Goal: Information Seeking & Learning: Learn about a topic

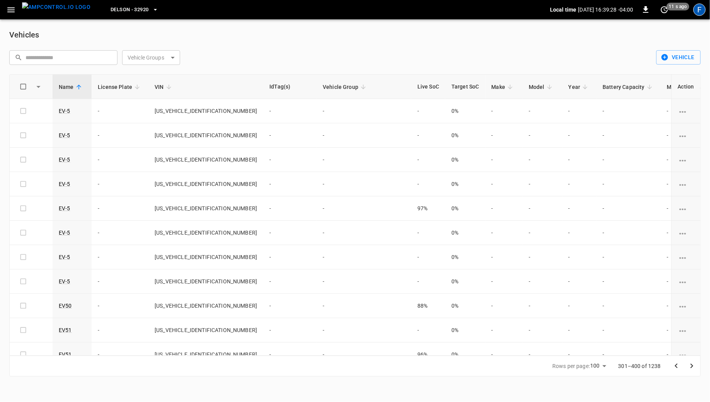
click at [696, 10] on div "F" at bounding box center [699, 9] width 12 height 12
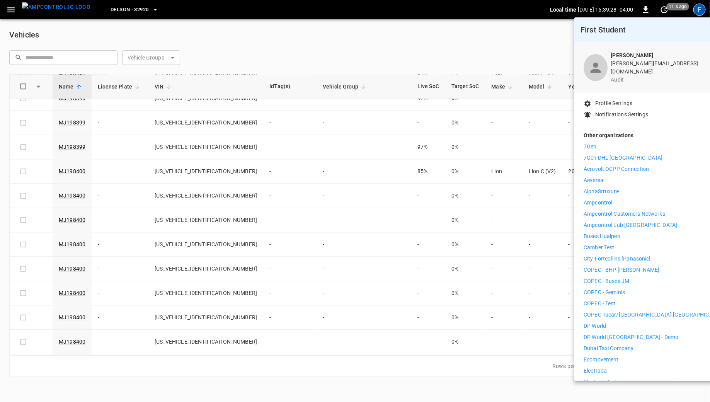
click at [615, 143] on li "7Gen" at bounding box center [655, 147] width 142 height 8
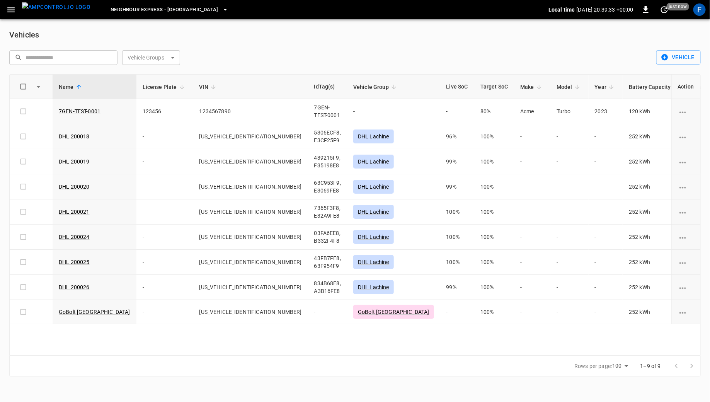
click at [63, 12] on img "menu" at bounding box center [56, 7] width 68 height 10
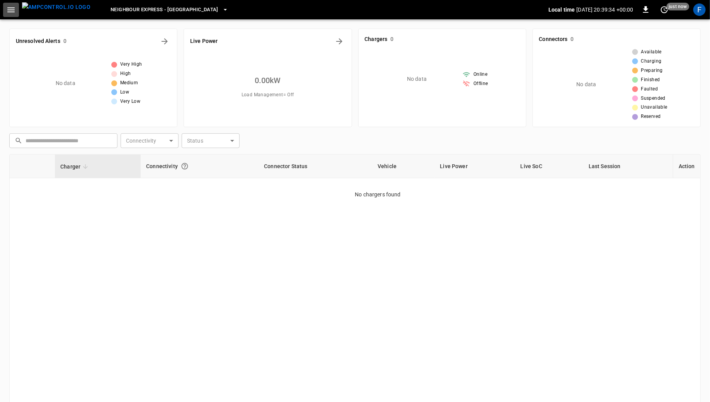
click at [8, 13] on icon "button" at bounding box center [11, 10] width 10 height 10
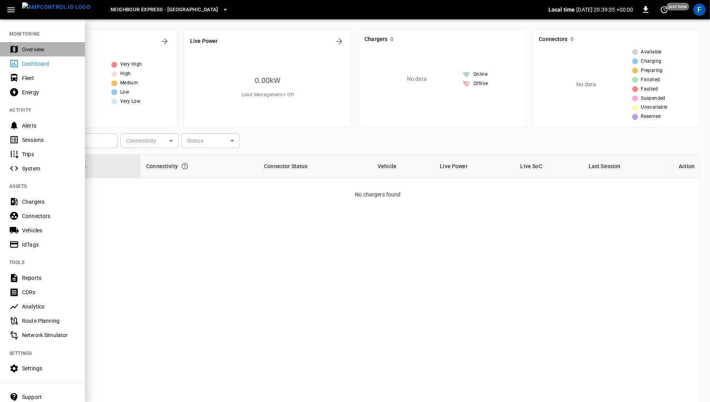
click at [31, 53] on div "Overview" at bounding box center [49, 50] width 54 height 8
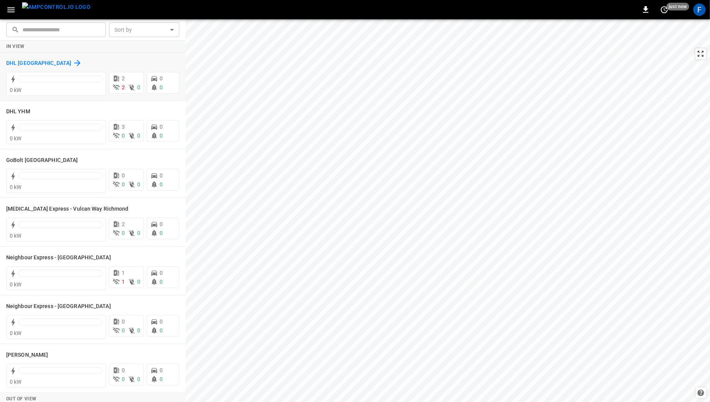
click at [41, 63] on div "DHL Montreal" at bounding box center [44, 62] width 76 height 9
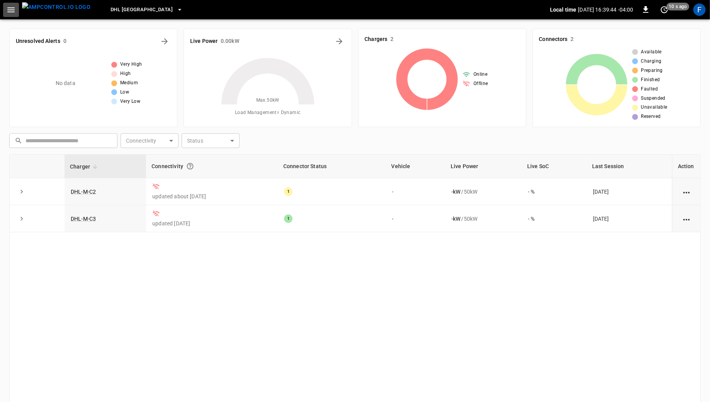
click at [8, 14] on icon "button" at bounding box center [11, 10] width 10 height 10
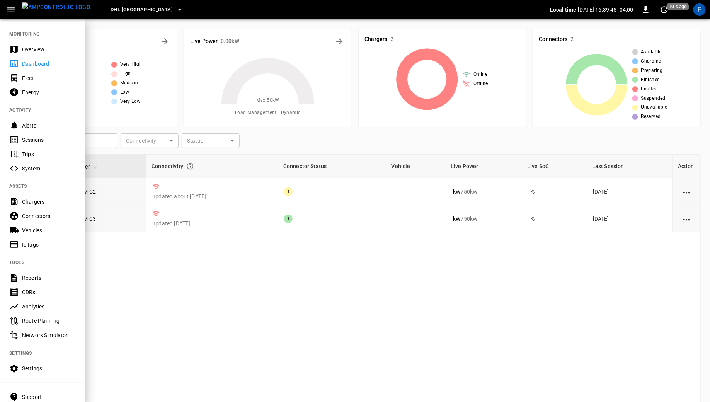
click at [106, 23] on div at bounding box center [355, 201] width 710 height 402
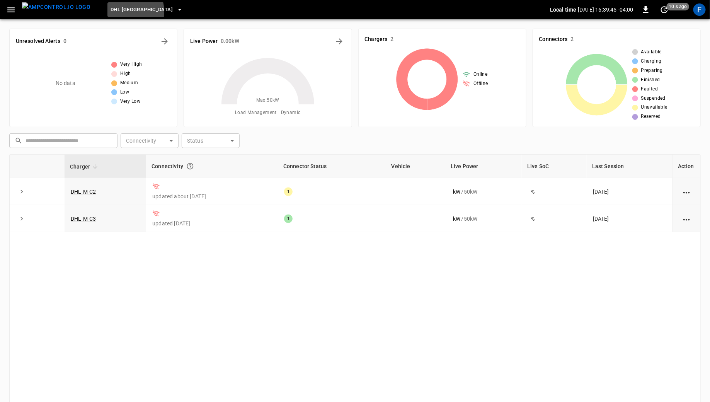
click at [112, 11] on span "DHL Montreal" at bounding box center [142, 9] width 62 height 9
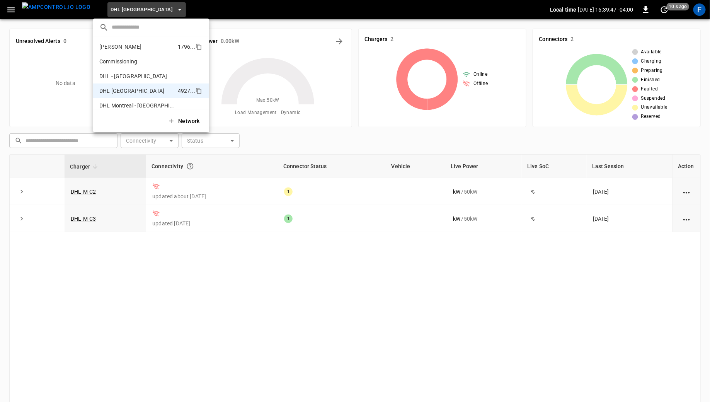
click at [118, 48] on p "Charbonneau" at bounding box center [136, 47] width 75 height 8
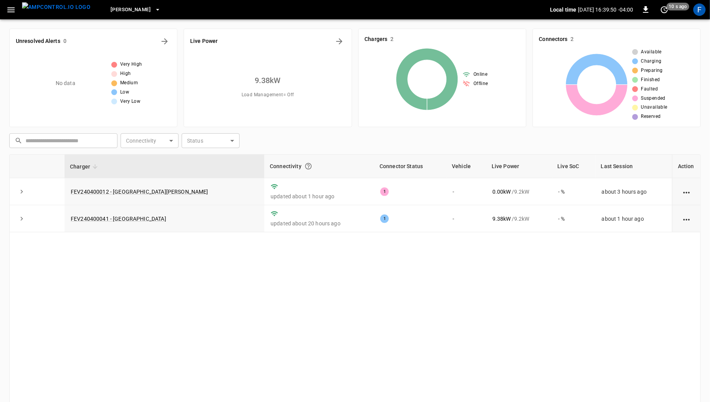
click at [118, 11] on span "Charbonneau" at bounding box center [131, 9] width 40 height 9
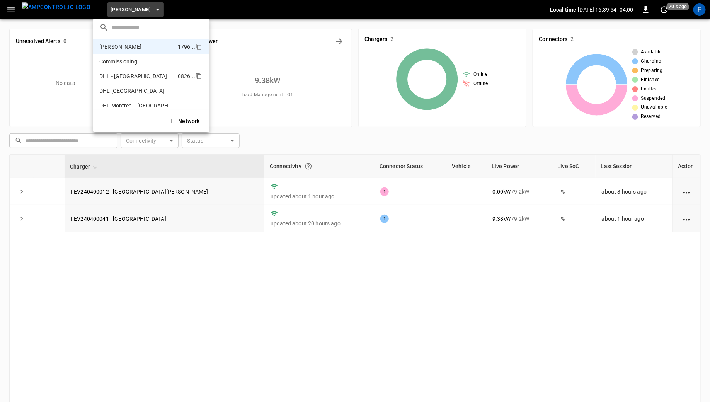
drag, startPoint x: 122, startPoint y: 94, endPoint x: 136, endPoint y: 74, distance: 25.0
click at [136, 74] on div "Charbonneau 1796 ... Commissioning f2e7 ... DHL - Montreal DC 0826 ... DHL Mont…" at bounding box center [151, 72] width 116 height 73
click at [136, 74] on p "DHL - Montreal DC" at bounding box center [136, 76] width 75 height 8
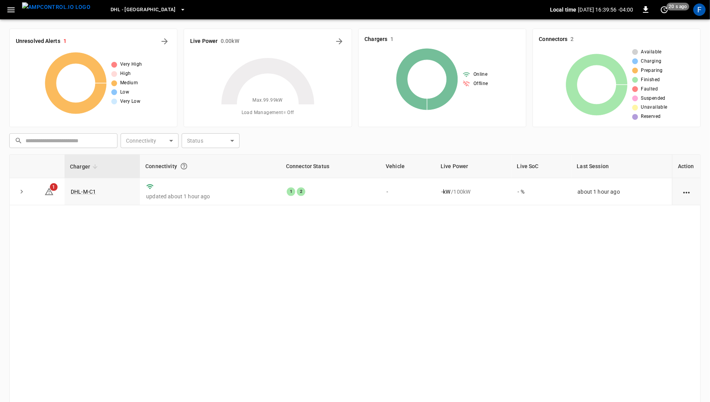
click at [112, 8] on span "DHL - Montreal DC" at bounding box center [143, 9] width 65 height 9
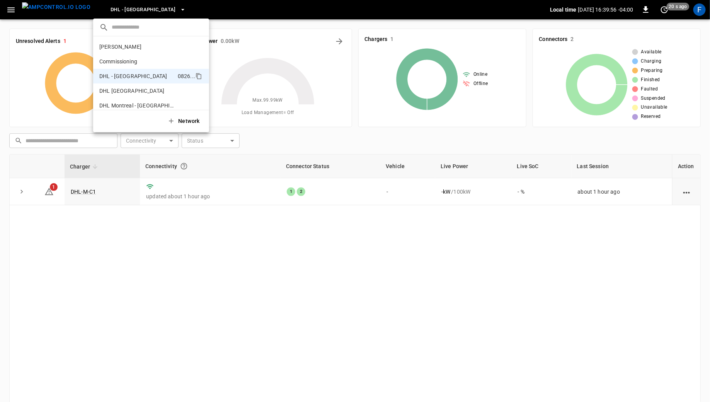
scroll to position [27, 0]
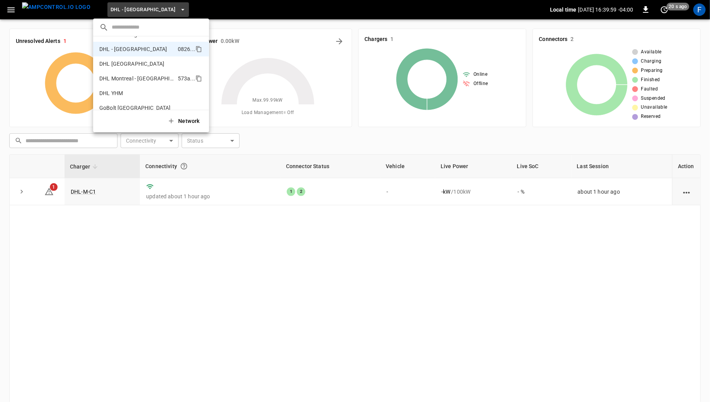
click at [115, 83] on li "DHL Montreal - DC (old) 573a ..." at bounding box center [151, 78] width 116 height 15
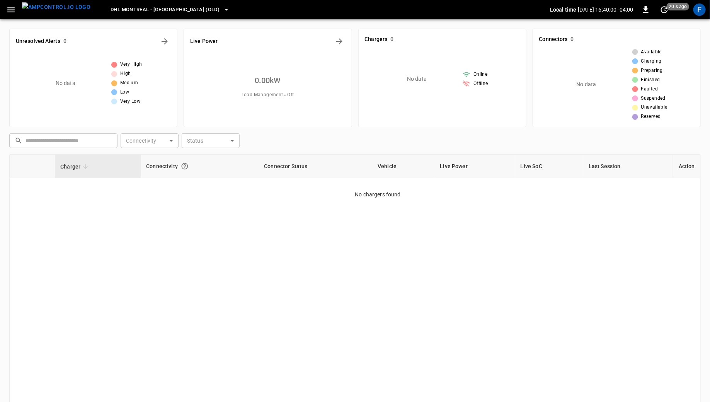
click at [125, 17] on div "DHL Montreal - DC (old)" at bounding box center [323, 10] width 453 height 18
click at [127, 13] on span "DHL Montreal - DC (old)" at bounding box center [165, 9] width 109 height 9
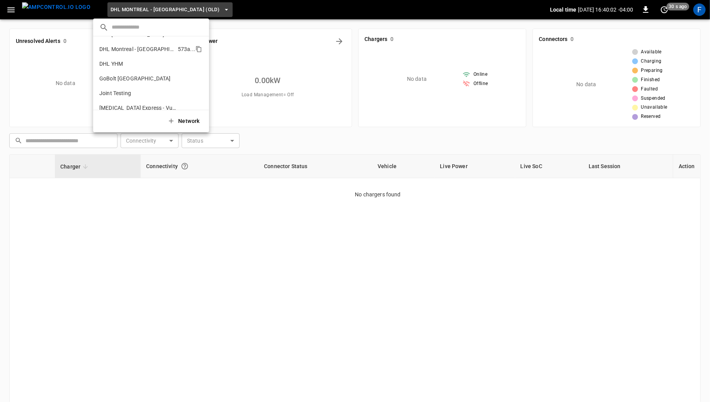
scroll to position [60, 0]
click at [124, 61] on p "DHL YHM" at bounding box center [137, 60] width 76 height 8
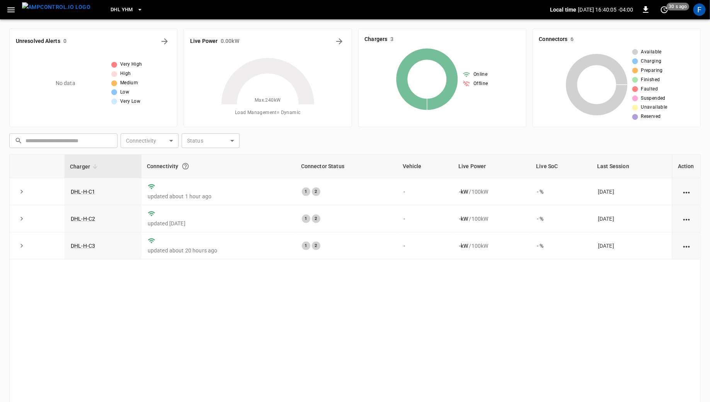
click at [136, 8] on icon "button" at bounding box center [140, 10] width 8 height 8
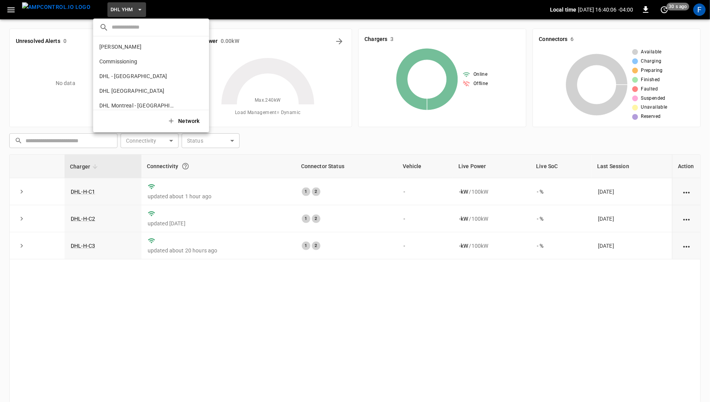
scroll to position [71, 0]
click at [127, 65] on p "GoBolt Montreal" at bounding box center [137, 64] width 77 height 8
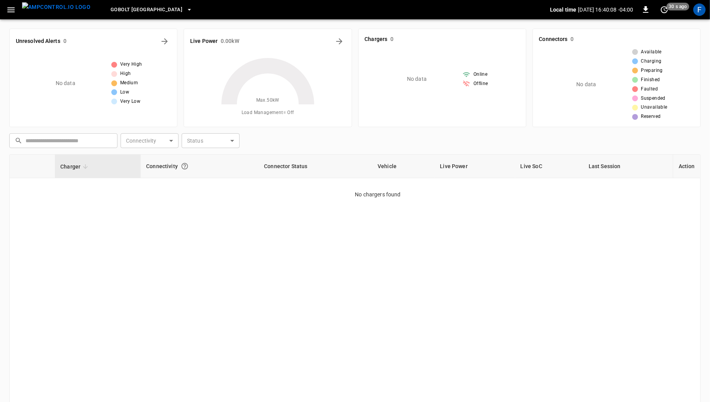
click at [121, 10] on span "GoBolt Montreal" at bounding box center [147, 9] width 72 height 9
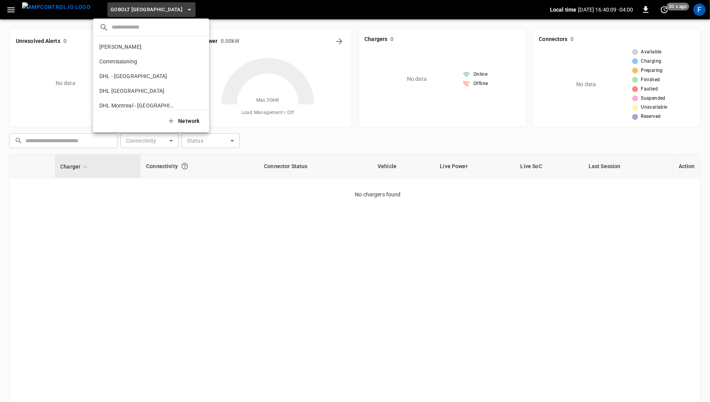
scroll to position [85, 0]
click at [124, 65] on p "Joint Testing" at bounding box center [137, 64] width 76 height 8
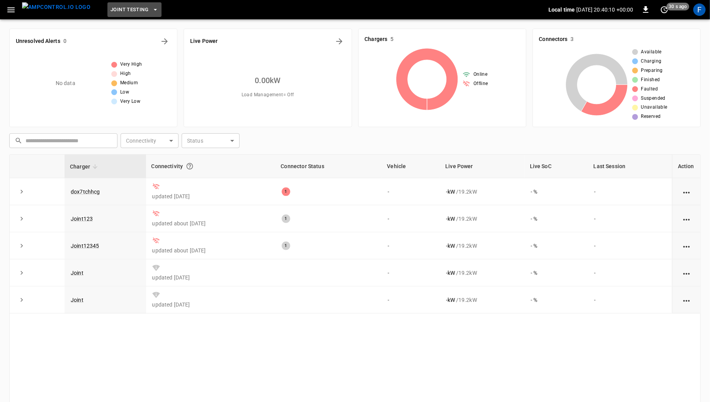
click at [120, 15] on button "Joint Testing" at bounding box center [134, 9] width 54 height 15
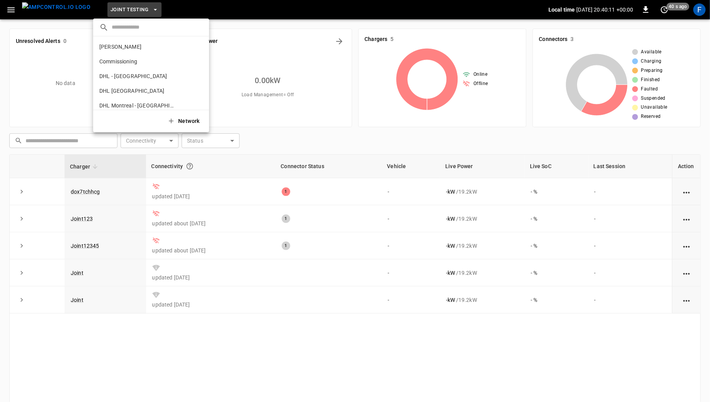
scroll to position [100, 0]
click at [129, 62] on p "Mili Express - Vulcan Way Richmond" at bounding box center [137, 64] width 77 height 8
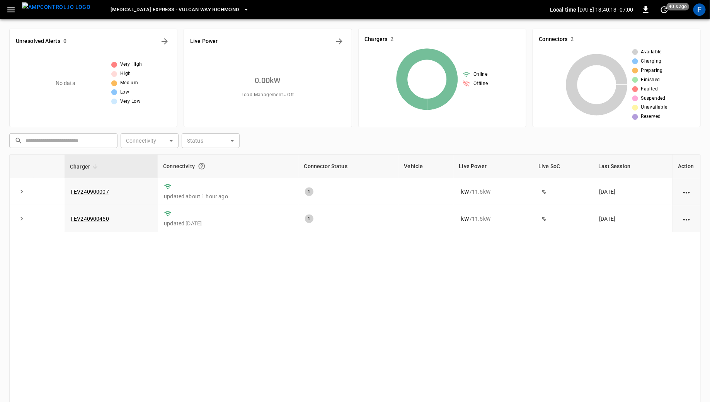
click at [124, 10] on span "Mili Express - Vulcan Way Richmond" at bounding box center [175, 9] width 128 height 9
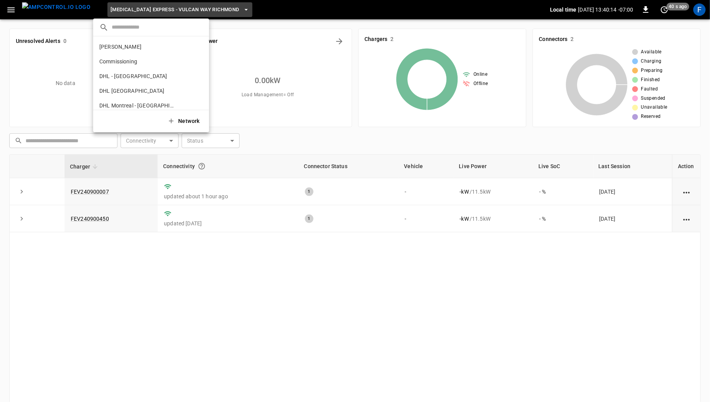
scroll to position [109, 0]
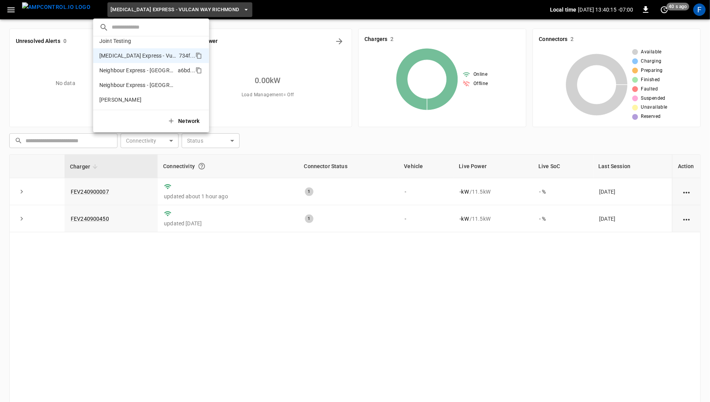
click at [133, 67] on p "Neighbour Express - Markham" at bounding box center [136, 70] width 75 height 8
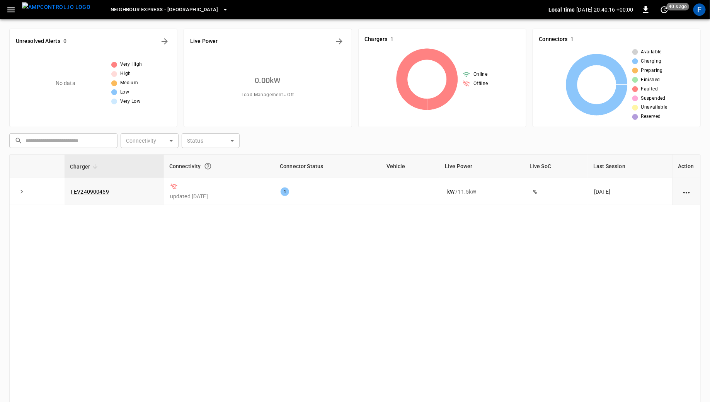
click at [131, 11] on span "Neighbour Express - Markham" at bounding box center [165, 9] width 108 height 9
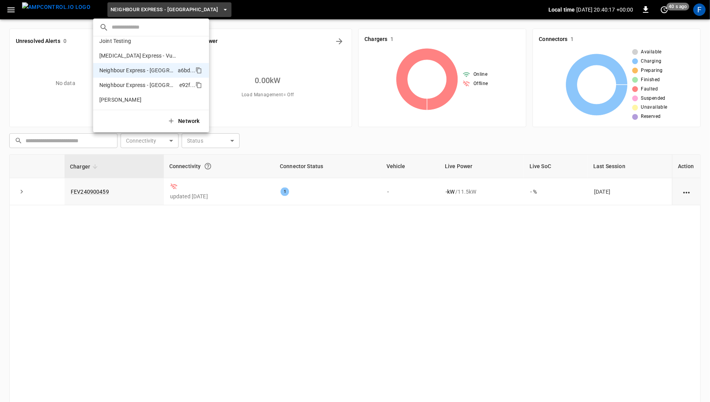
click at [138, 84] on p "Neighbour Express - Mississauga" at bounding box center [137, 85] width 77 height 8
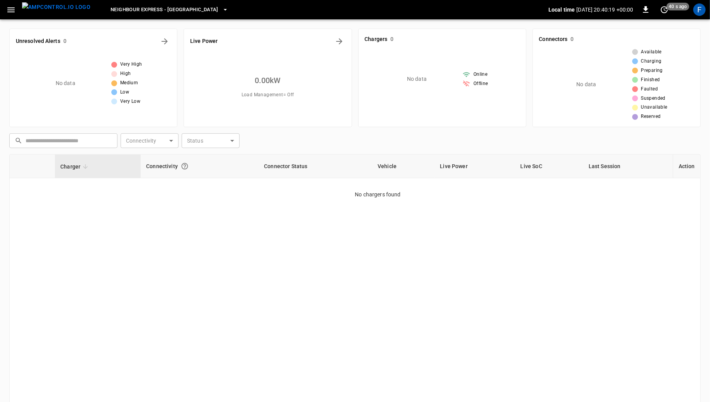
click at [137, 16] on button "Neighbour Express - Mississauga" at bounding box center [169, 9] width 124 height 15
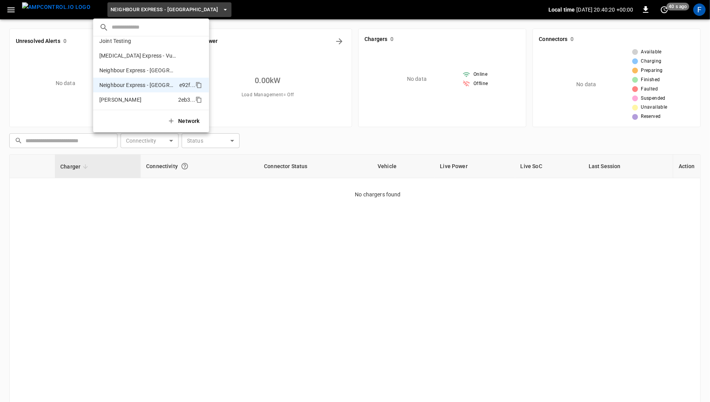
click at [136, 99] on p "Simons" at bounding box center [137, 100] width 76 height 8
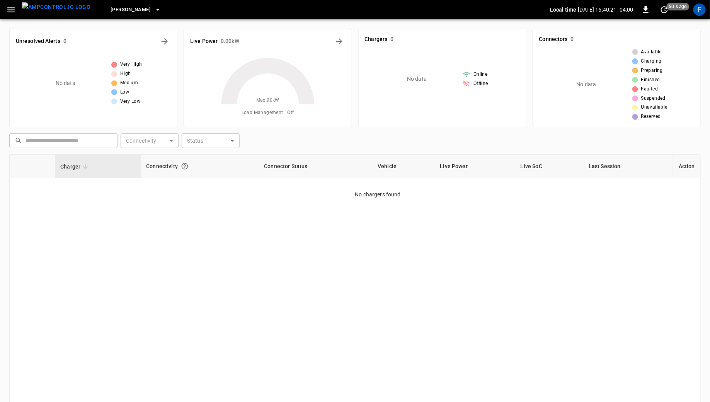
click at [154, 12] on icon "button" at bounding box center [158, 10] width 8 height 8
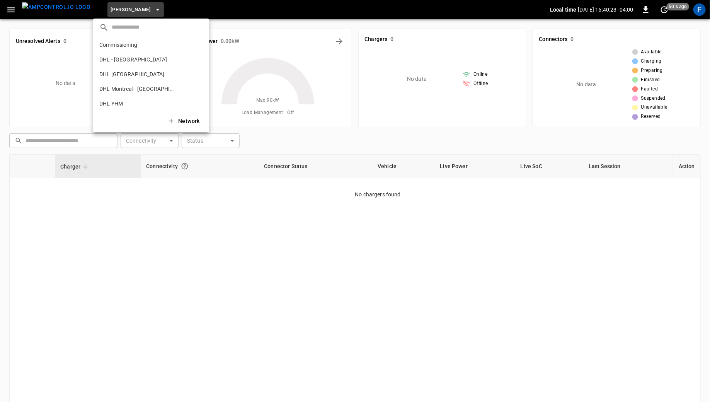
scroll to position [0, 0]
click at [111, 14] on div at bounding box center [355, 201] width 710 height 402
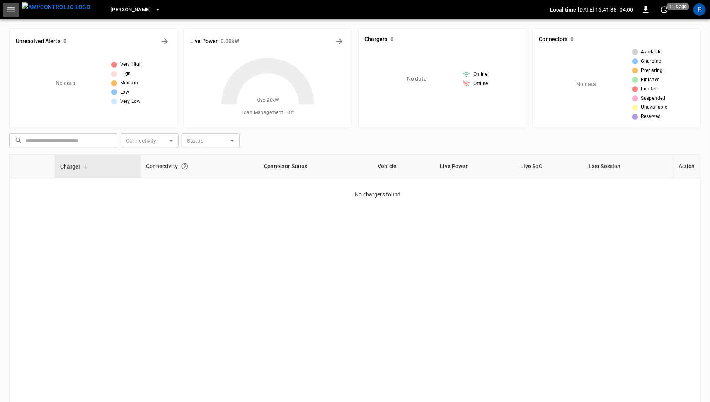
click at [10, 5] on icon "button" at bounding box center [11, 10] width 10 height 10
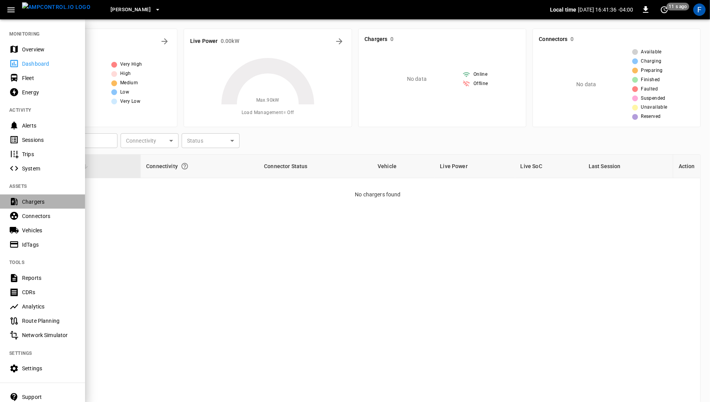
click at [43, 205] on div "Chargers" at bounding box center [49, 202] width 54 height 8
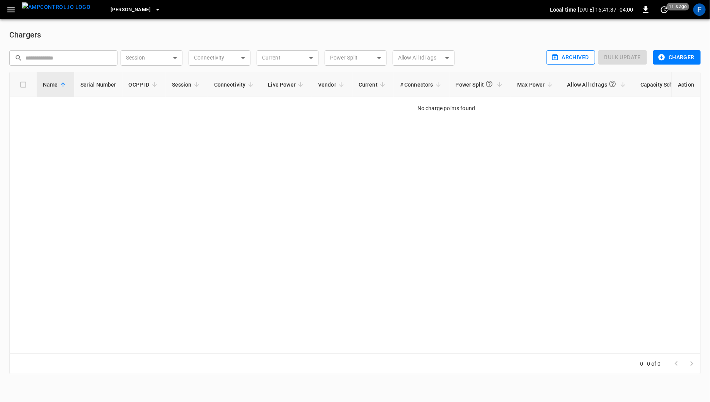
click at [579, 54] on button "Archived" at bounding box center [571, 57] width 49 height 14
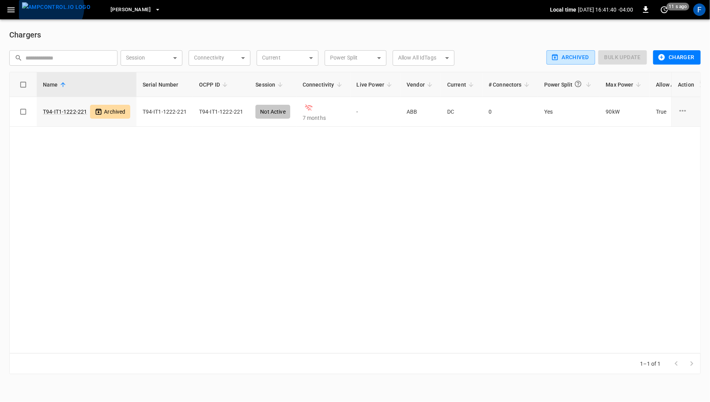
click at [50, 7] on img "menu" at bounding box center [56, 7] width 68 height 10
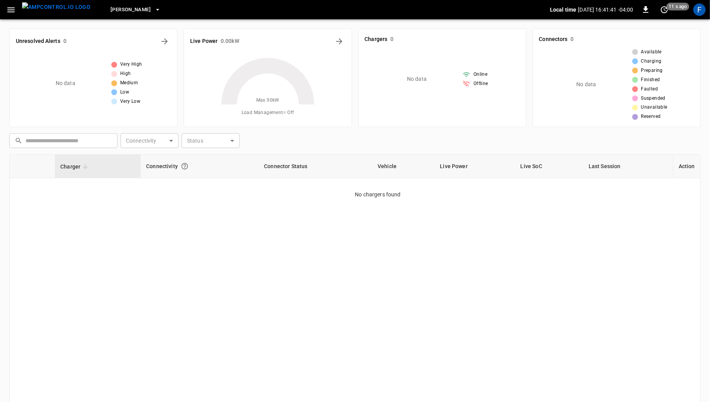
click at [97, 9] on div "Simons" at bounding box center [323, 10] width 453 height 18
click at [111, 11] on span "Simons" at bounding box center [131, 9] width 40 height 9
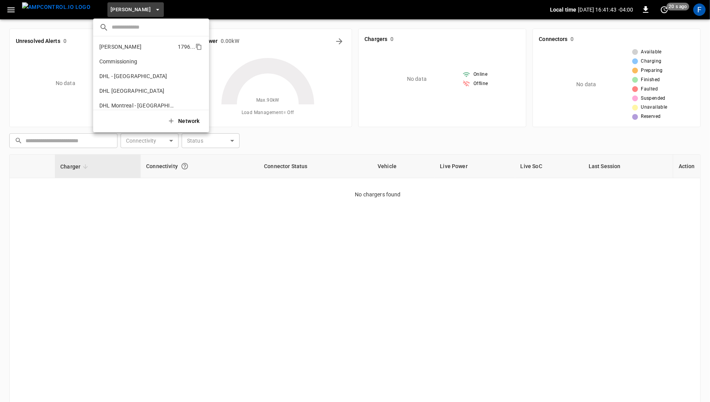
click at [129, 52] on li "Charbonneau 1796 ..." at bounding box center [151, 46] width 116 height 15
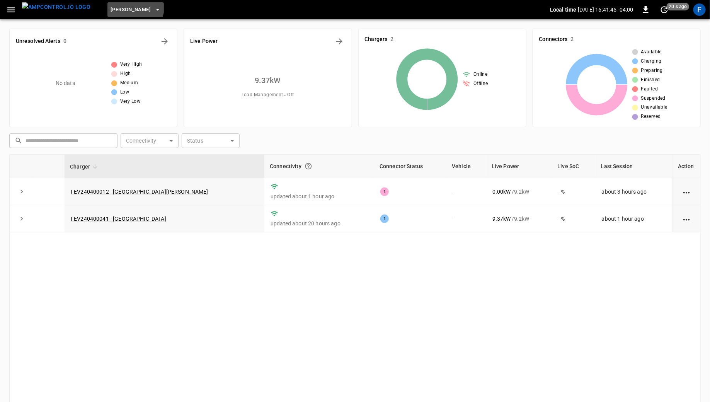
click at [107, 2] on button "Charbonneau" at bounding box center [135, 9] width 56 height 15
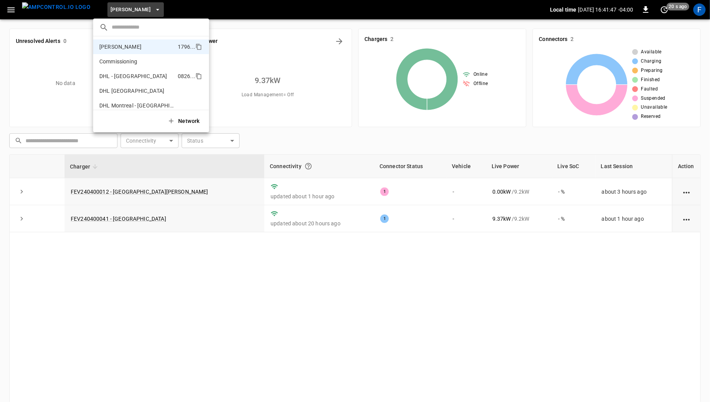
click at [122, 72] on p "DHL - Montreal DC" at bounding box center [136, 76] width 75 height 8
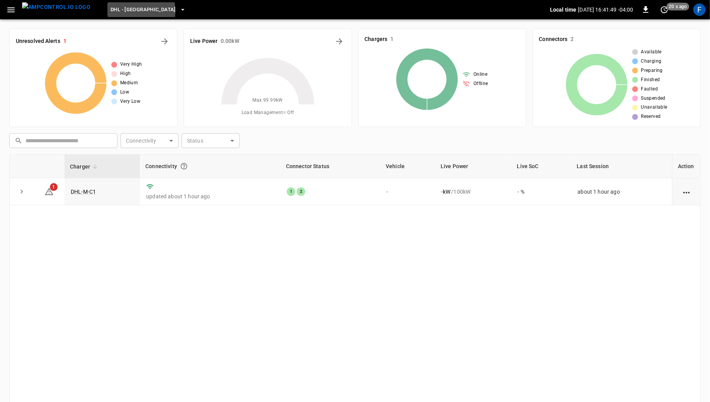
click at [112, 11] on span "DHL - Montreal DC" at bounding box center [143, 9] width 65 height 9
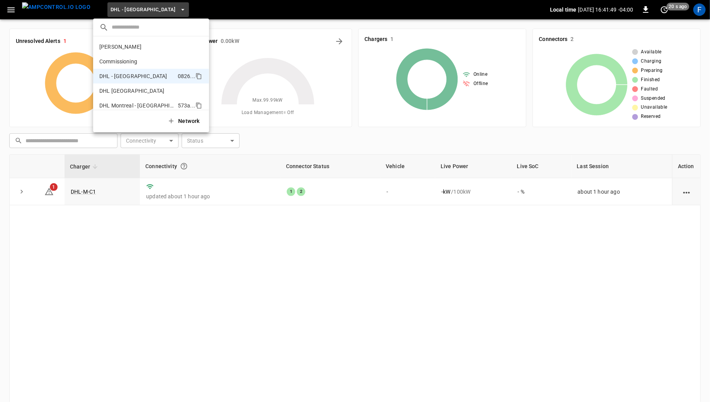
scroll to position [27, 0]
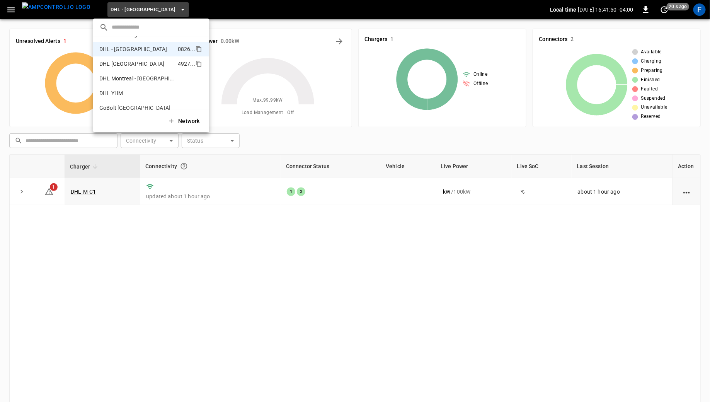
click at [127, 65] on p "DHL Montreal" at bounding box center [136, 64] width 75 height 8
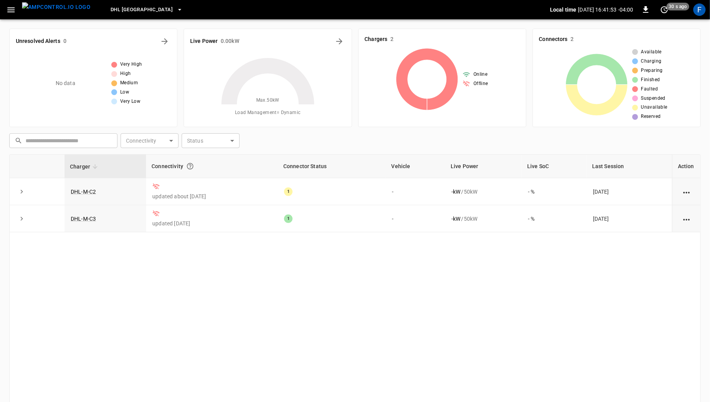
click at [123, 9] on span "DHL Montreal" at bounding box center [142, 9] width 62 height 9
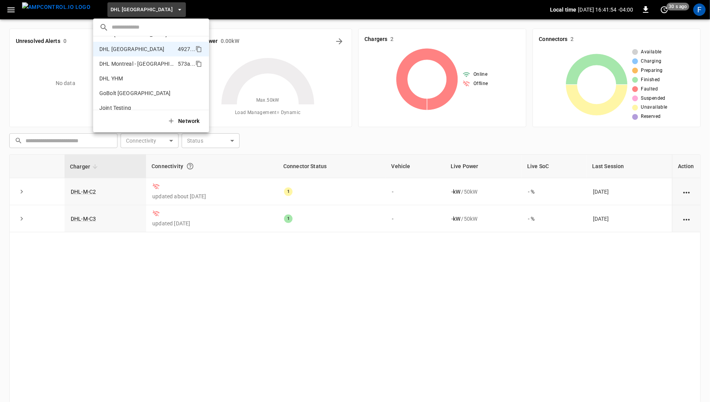
scroll to position [45, 0]
click at [139, 77] on p "DHL YHM" at bounding box center [137, 76] width 76 height 8
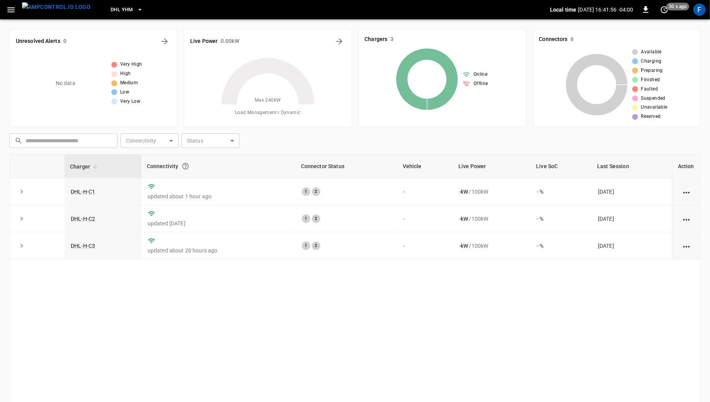
click at [119, 9] on button "DHL YHM" at bounding box center [126, 9] width 39 height 15
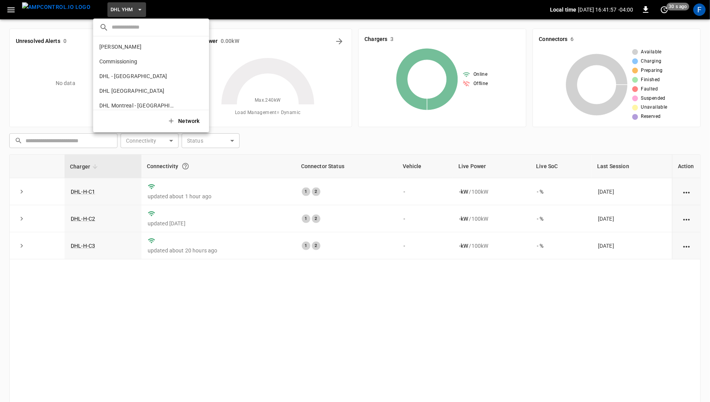
scroll to position [71, 0]
click at [149, 66] on p "GoBolt Montreal" at bounding box center [137, 64] width 77 height 8
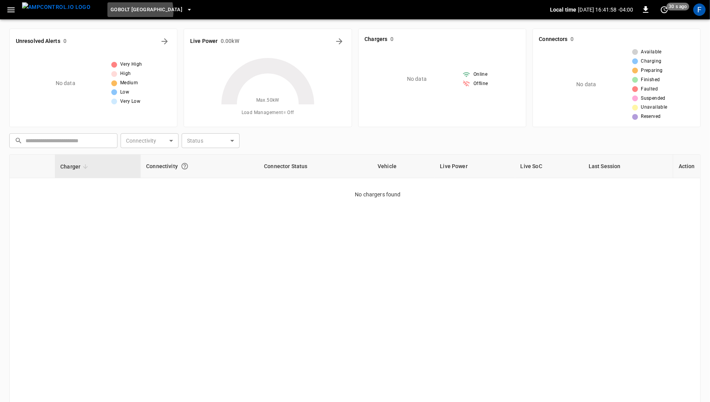
click at [122, 11] on span "GoBolt Montreal" at bounding box center [147, 9] width 72 height 9
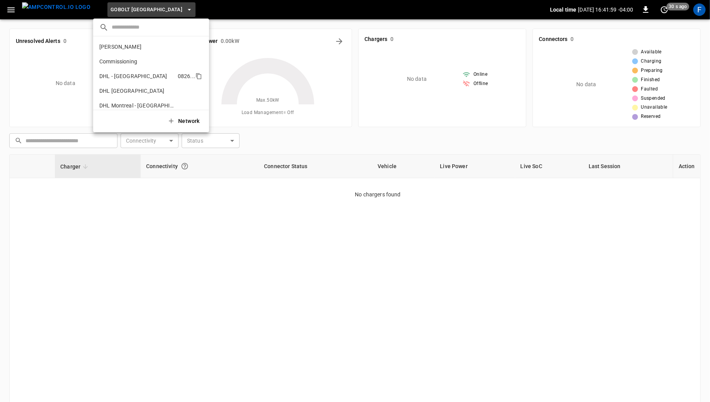
scroll to position [85, 0]
click at [138, 68] on li "Joint Testing be48 ..." at bounding box center [151, 64] width 116 height 15
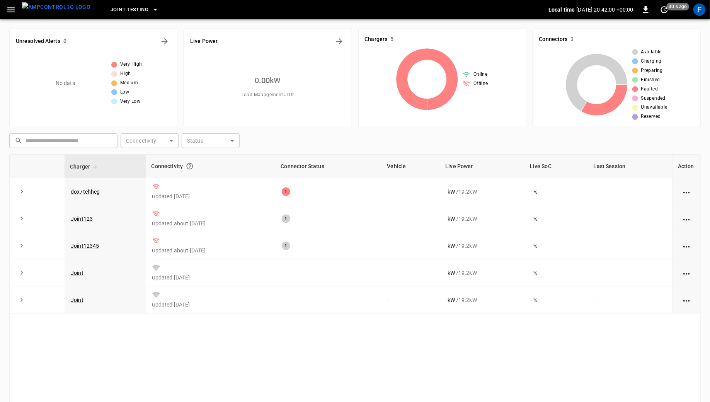
click at [120, 10] on span "Joint Testing" at bounding box center [130, 9] width 38 height 9
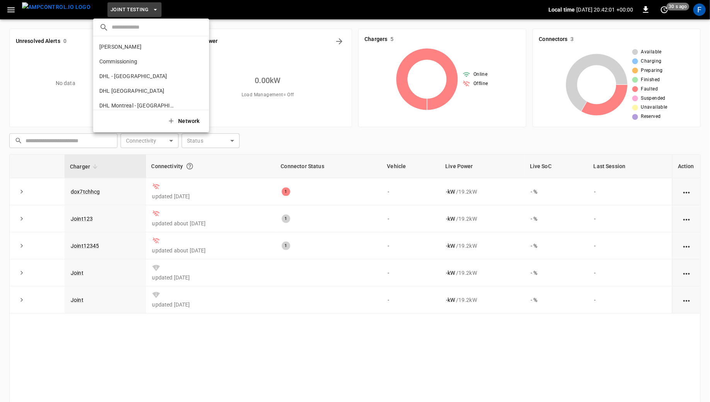
scroll to position [100, 0]
click at [133, 69] on li "Mili Express - Vulcan Way Richmond 734f ..." at bounding box center [151, 63] width 116 height 15
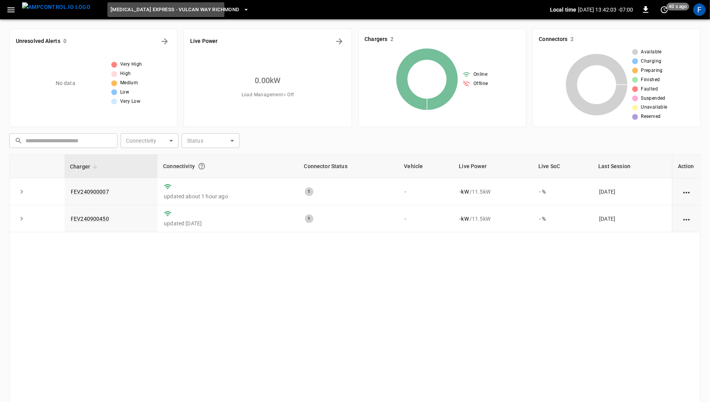
click at [114, 10] on span "Mili Express - Vulcan Way Richmond" at bounding box center [175, 9] width 128 height 9
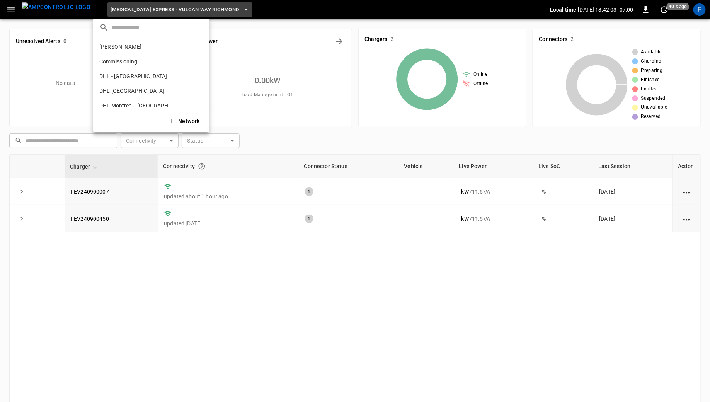
scroll to position [109, 0]
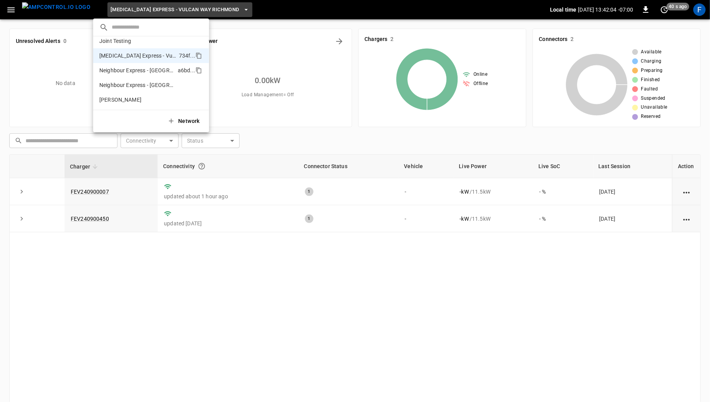
click at [123, 67] on p "Neighbour Express - Markham" at bounding box center [136, 70] width 75 height 8
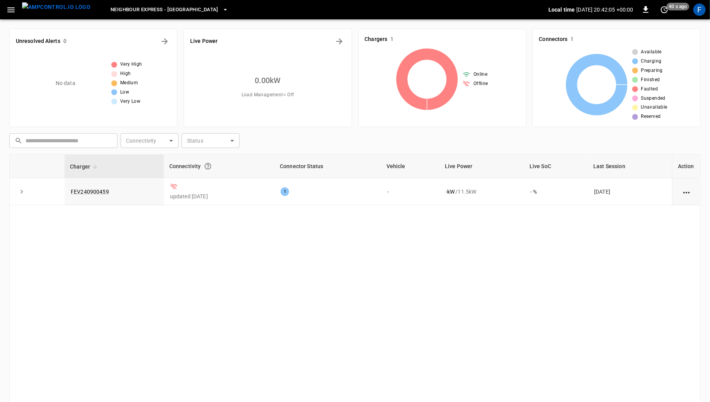
click at [114, 11] on span "Neighbour Express - Markham" at bounding box center [165, 9] width 108 height 9
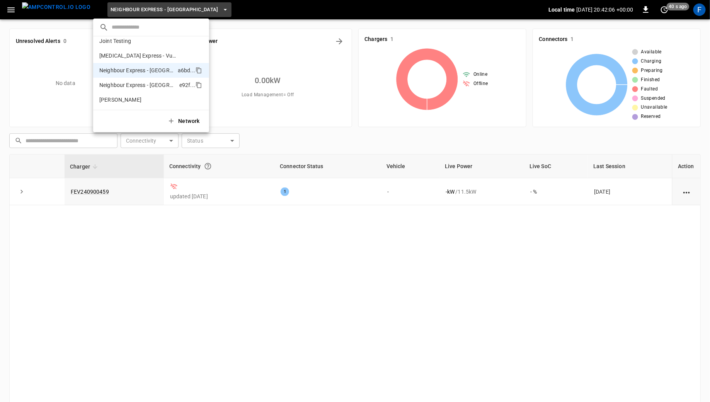
click at [136, 83] on p "Neighbour Express - Mississauga" at bounding box center [137, 85] width 77 height 8
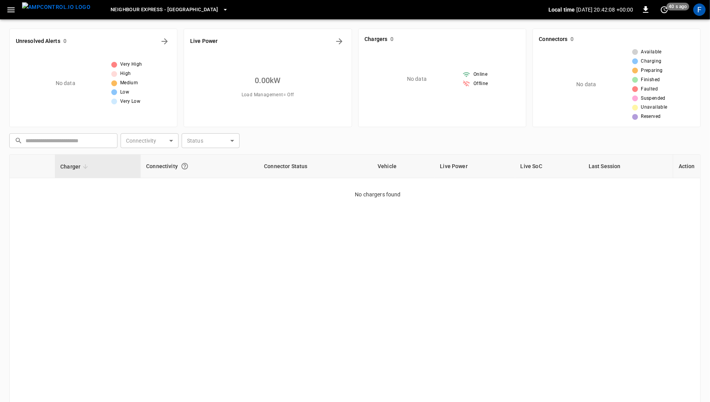
click at [116, 9] on span "Neighbour Express - Mississauga" at bounding box center [165, 9] width 108 height 9
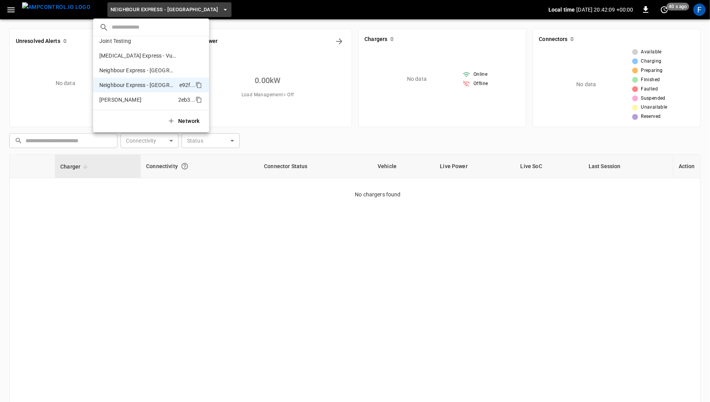
click at [131, 99] on p "Simons" at bounding box center [137, 100] width 76 height 8
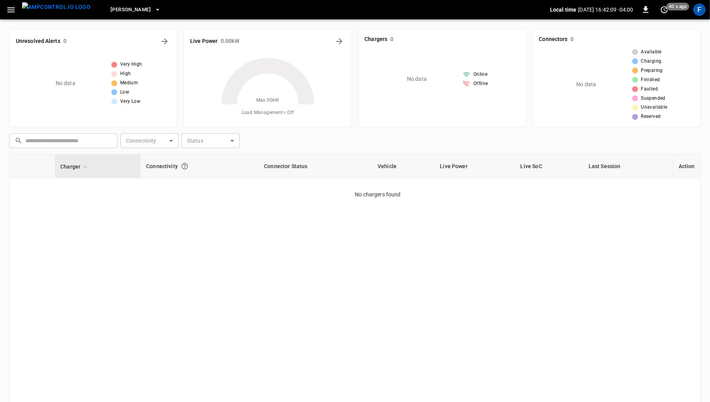
click at [131, 99] on span "Very Low" at bounding box center [130, 102] width 20 height 8
click at [701, 9] on div "F" at bounding box center [699, 9] width 12 height 12
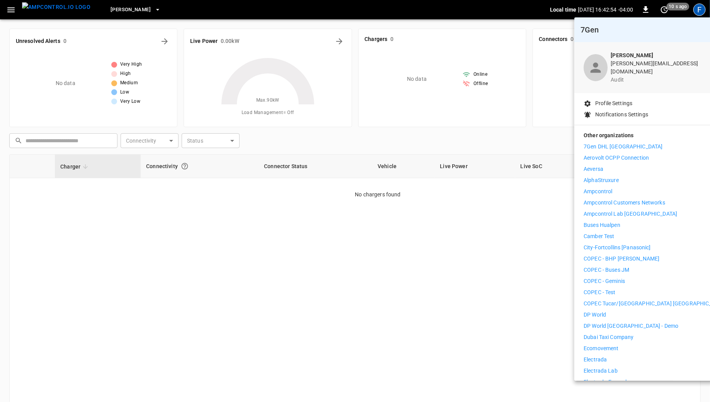
click at [621, 165] on li "Aeversa" at bounding box center [655, 169] width 142 height 8
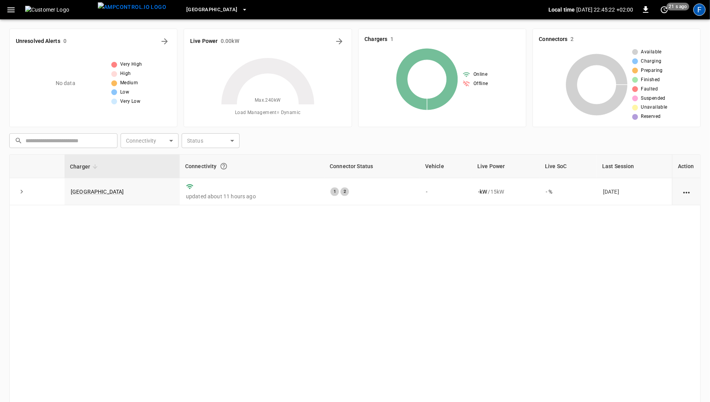
click at [704, 6] on div "F" at bounding box center [699, 9] width 12 height 12
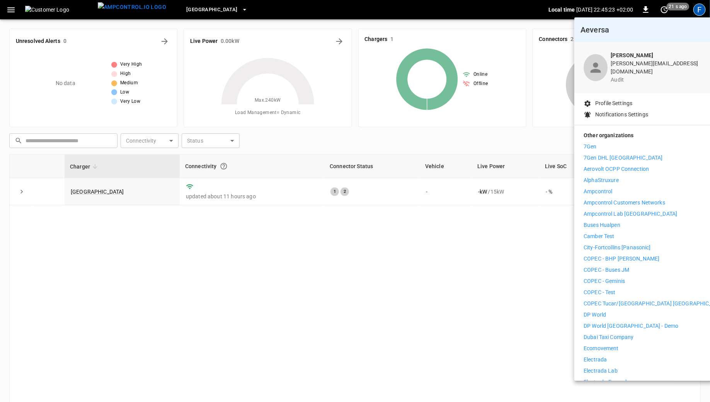
click at [614, 255] on p "COPEC - BHP [PERSON_NAME]" at bounding box center [622, 259] width 76 height 8
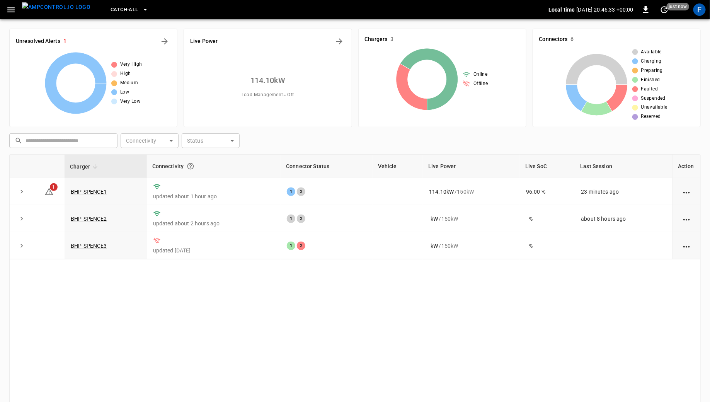
click at [124, 5] on button "Catch-all" at bounding box center [129, 9] width 44 height 15
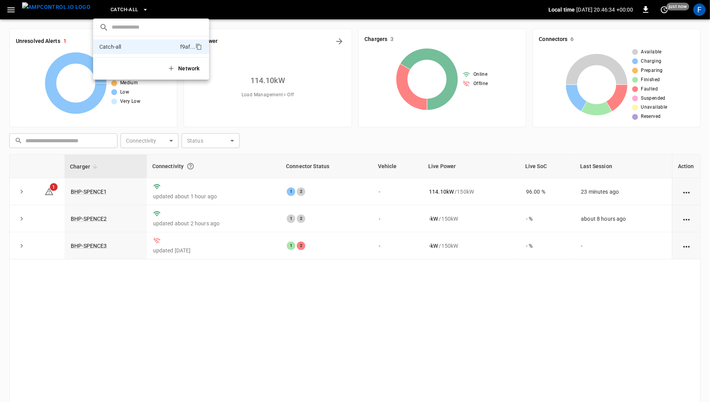
click at [124, 5] on div at bounding box center [355, 201] width 710 height 402
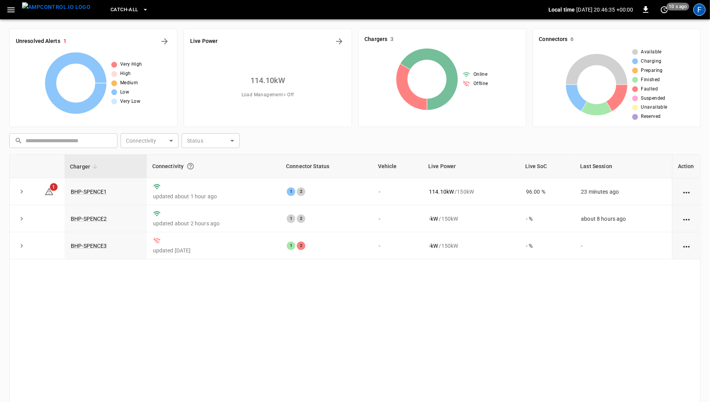
click at [700, 12] on div "F" at bounding box center [699, 9] width 12 height 12
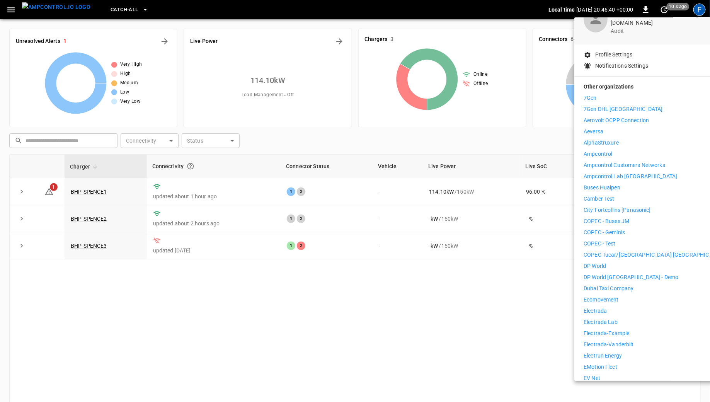
scroll to position [106, 0]
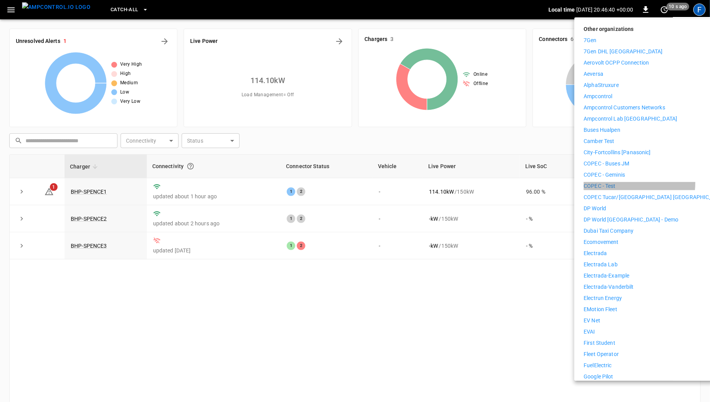
click at [610, 182] on p "COPEC - Test" at bounding box center [600, 186] width 32 height 8
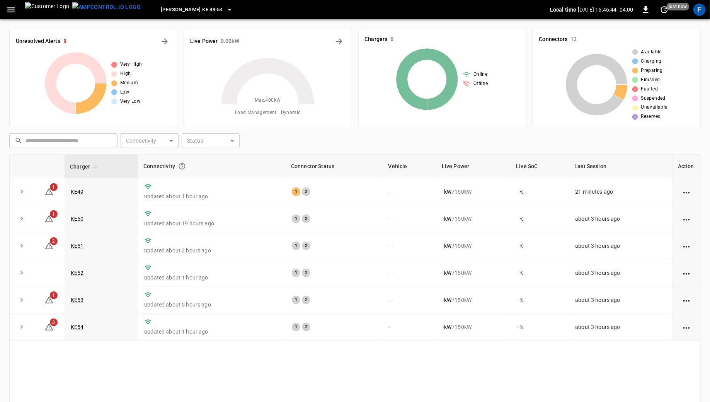
click at [165, 15] on button "[PERSON_NAME] KE 49-54" at bounding box center [197, 9] width 78 height 15
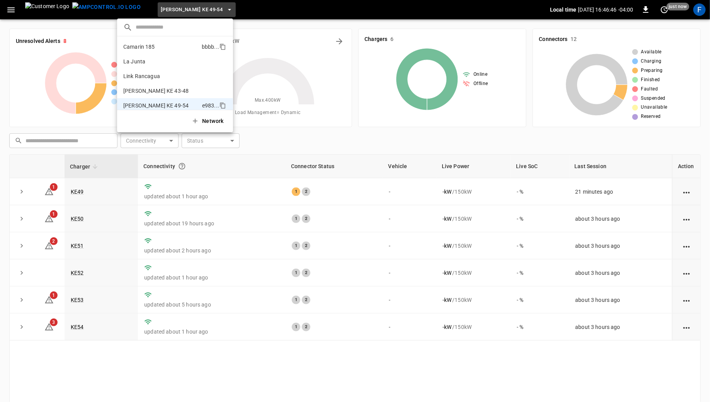
click at [169, 49] on p "Camarin 185" at bounding box center [160, 47] width 75 height 8
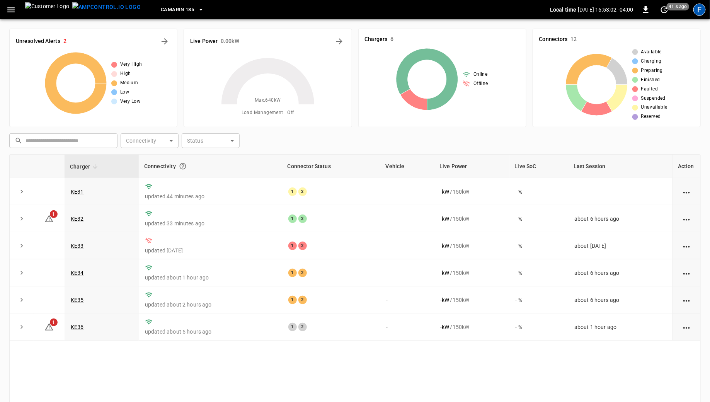
click at [696, 11] on div "F" at bounding box center [699, 9] width 12 height 12
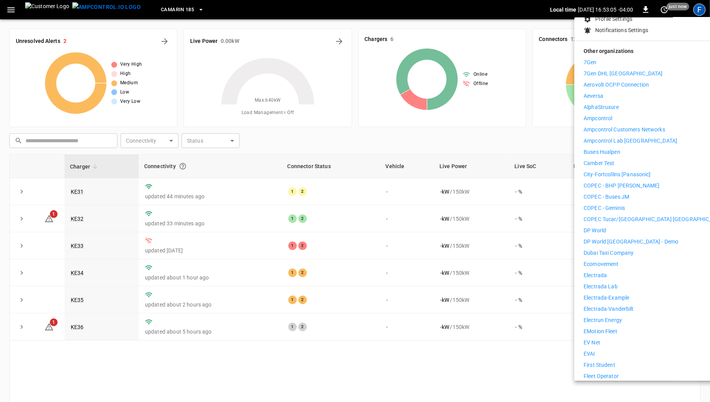
scroll to position [85, 0]
click at [607, 327] on p "eMotion Fleet" at bounding box center [601, 331] width 34 height 8
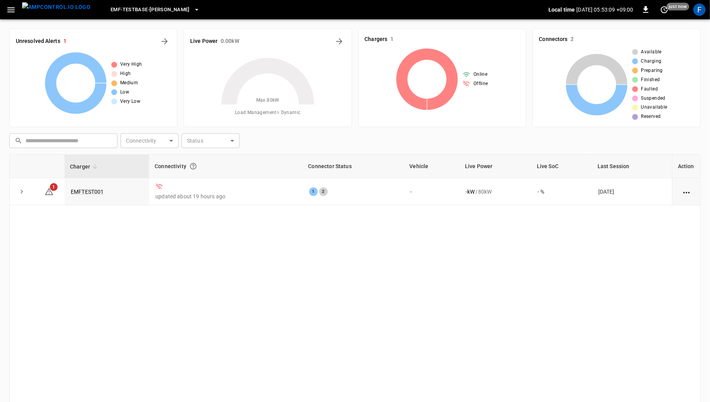
click at [15, 9] on icon "button" at bounding box center [11, 10] width 10 height 10
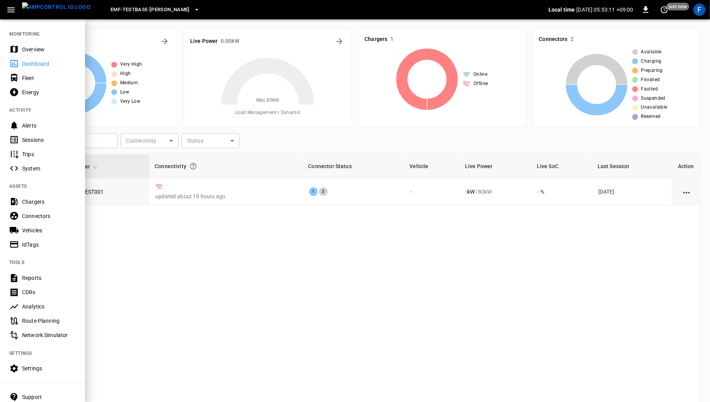
click at [24, 47] on div "Overview" at bounding box center [49, 50] width 54 height 8
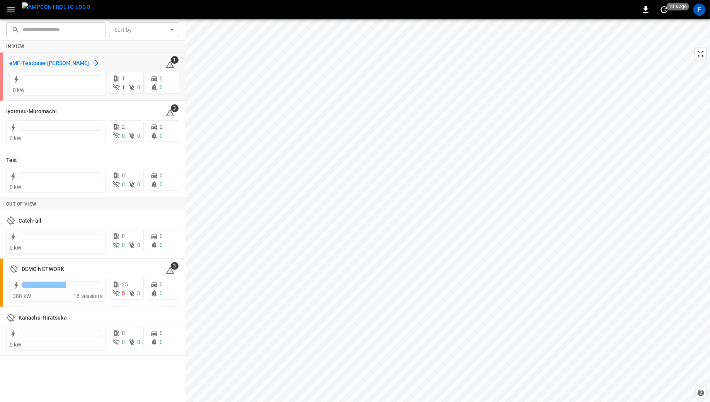
click at [25, 63] on h6 "eMF-Testbase-[PERSON_NAME]" at bounding box center [49, 63] width 80 height 9
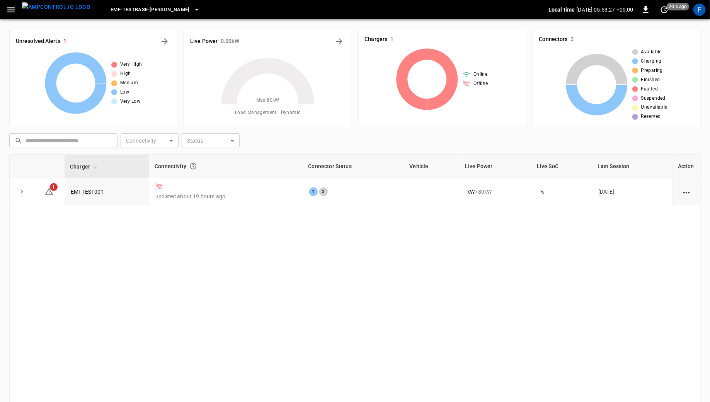
click at [9, 10] on icon "button" at bounding box center [10, 9] width 7 height 5
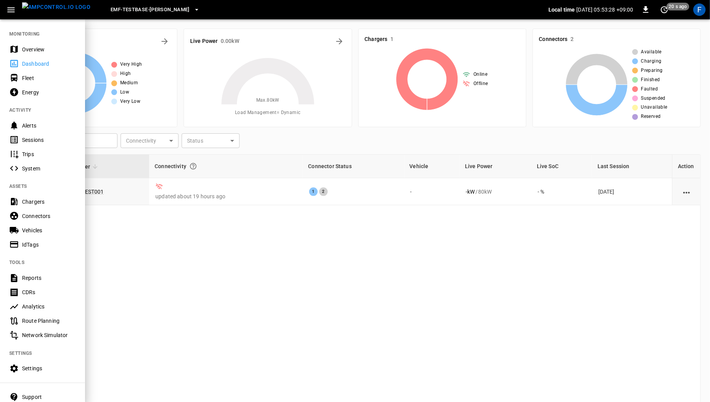
click at [129, 73] on div at bounding box center [355, 201] width 710 height 402
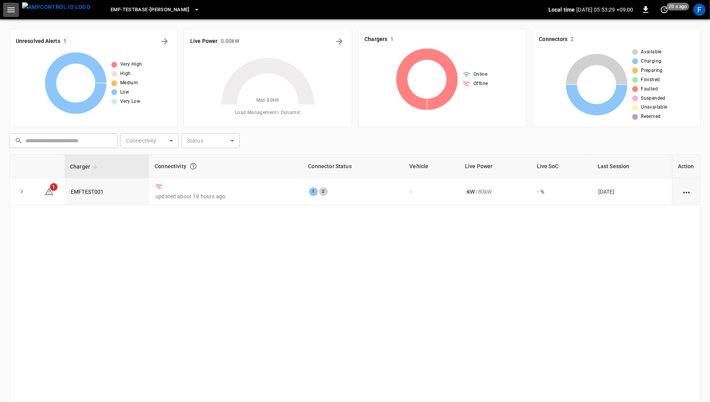
click at [16, 10] on button "button" at bounding box center [11, 10] width 16 height 14
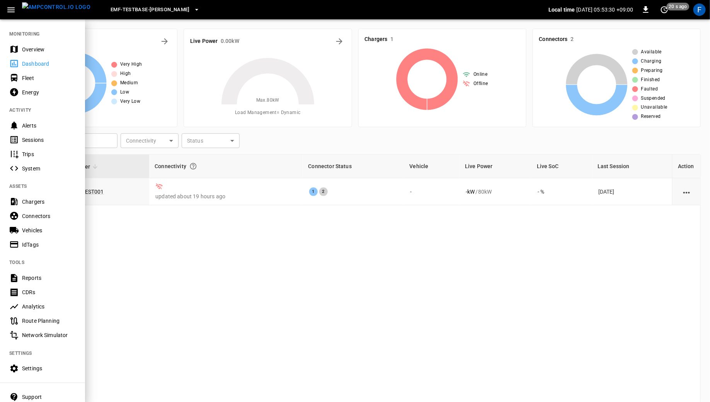
click at [35, 204] on div "Chargers" at bounding box center [49, 202] width 54 height 8
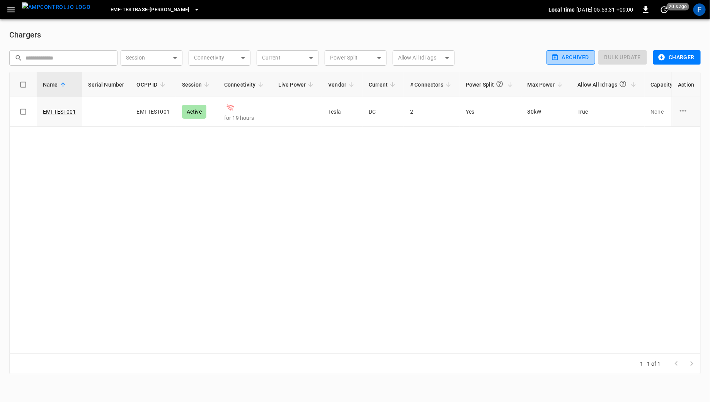
click at [570, 56] on button "Archived" at bounding box center [571, 57] width 49 height 14
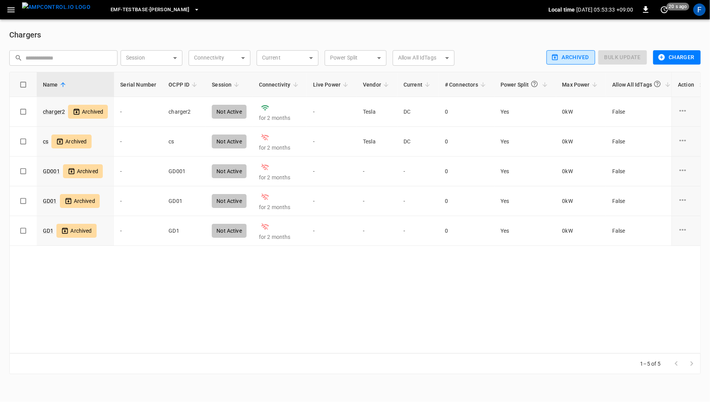
click at [570, 56] on button "Archived" at bounding box center [571, 57] width 49 height 14
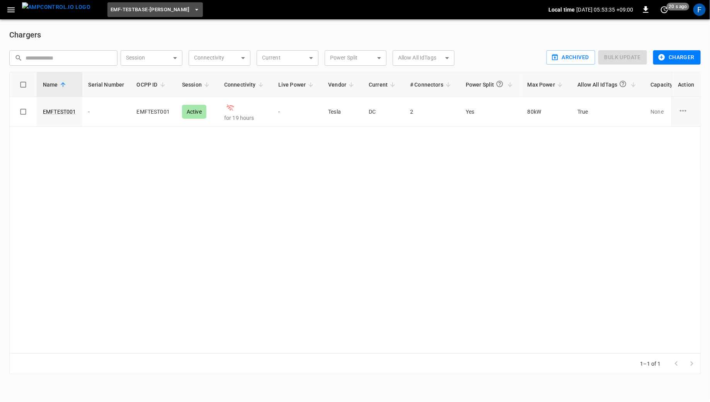
click at [132, 14] on button "eMF-Testbase-Musashimurayama" at bounding box center [154, 9] width 95 height 15
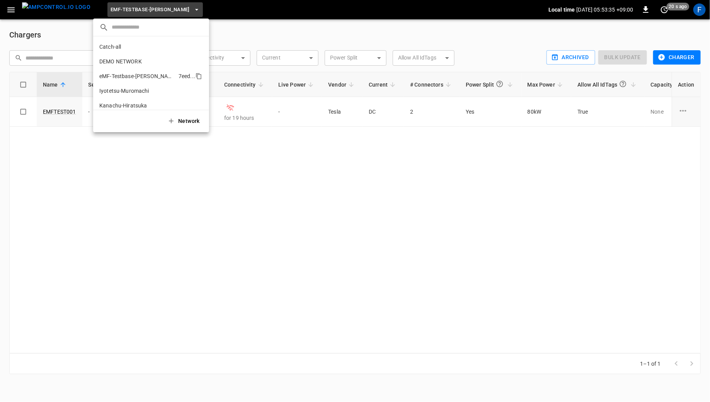
scroll to position [20, 0]
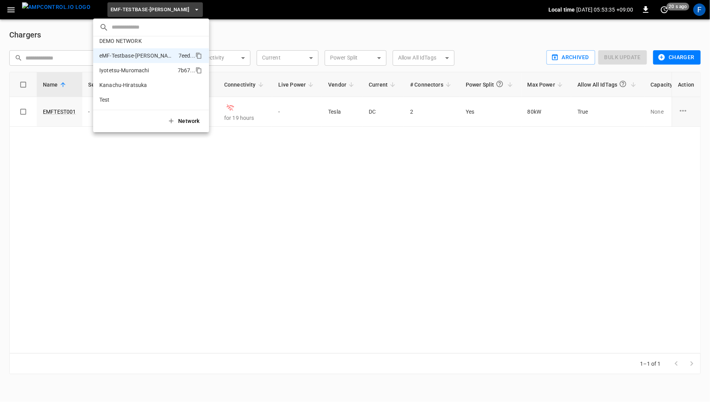
click at [141, 69] on p "Iyotetsu-Muromachi" at bounding box center [136, 70] width 75 height 8
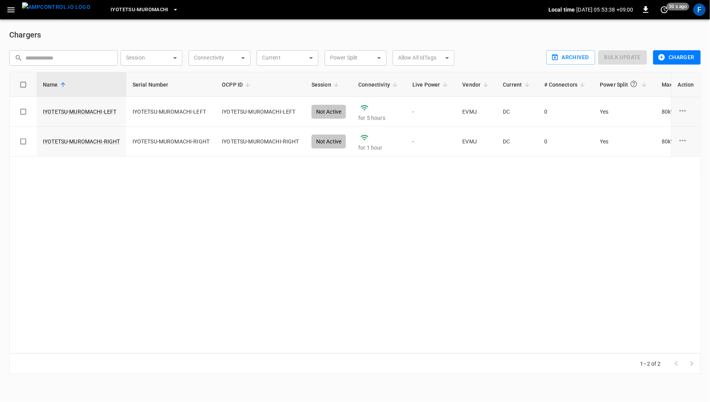
click at [121, 11] on span "Iyotetsu-Muromachi" at bounding box center [140, 9] width 58 height 9
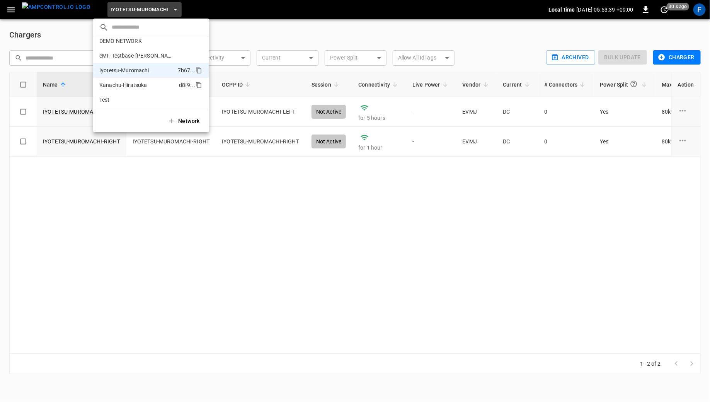
click at [147, 85] on p "Kanachu-Hiratsuka" at bounding box center [137, 85] width 77 height 8
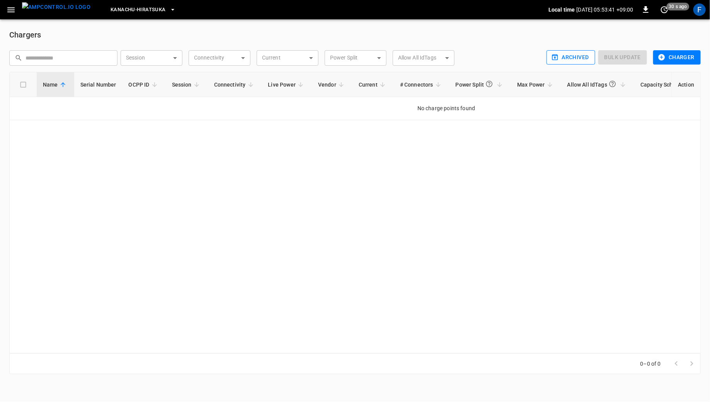
click at [575, 51] on button "Archived" at bounding box center [571, 57] width 49 height 14
click at [136, 12] on span "Kanachu-Hiratsuka" at bounding box center [138, 9] width 55 height 9
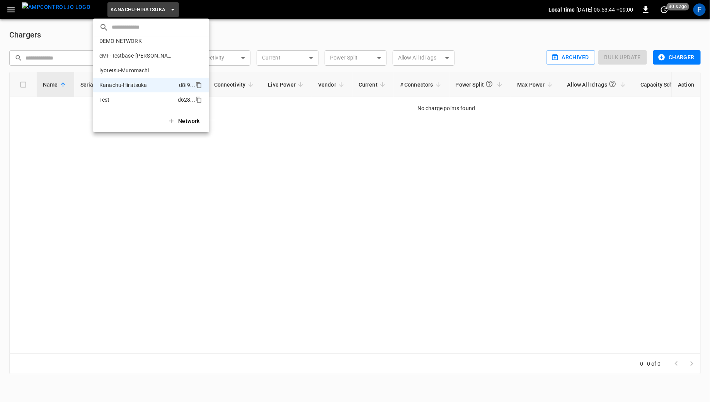
click at [136, 100] on p "Test" at bounding box center [136, 100] width 75 height 8
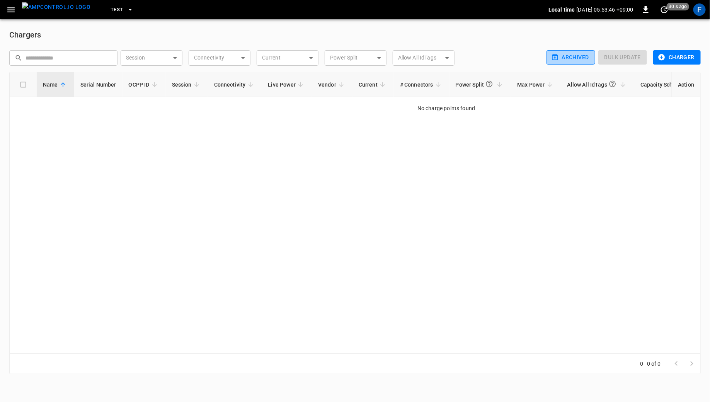
click at [584, 53] on button "Archived" at bounding box center [571, 57] width 49 height 14
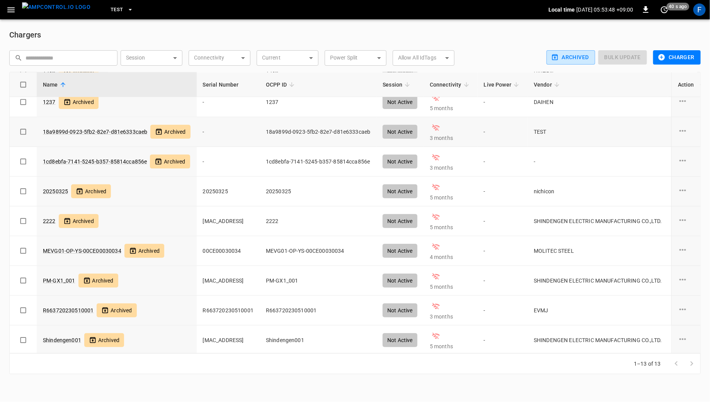
scroll to position [0, 0]
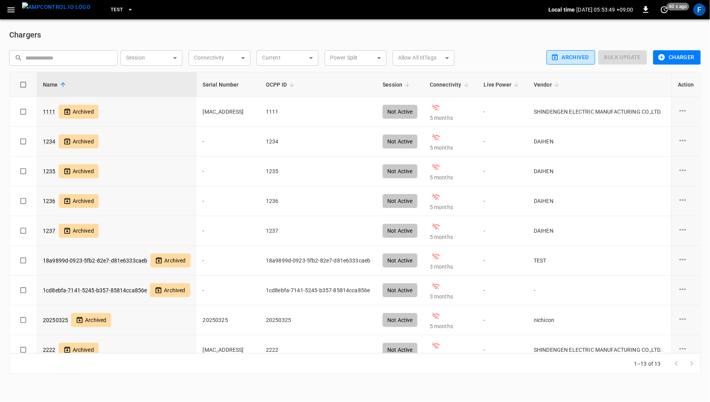
click at [552, 63] on button "Archived" at bounding box center [571, 57] width 49 height 14
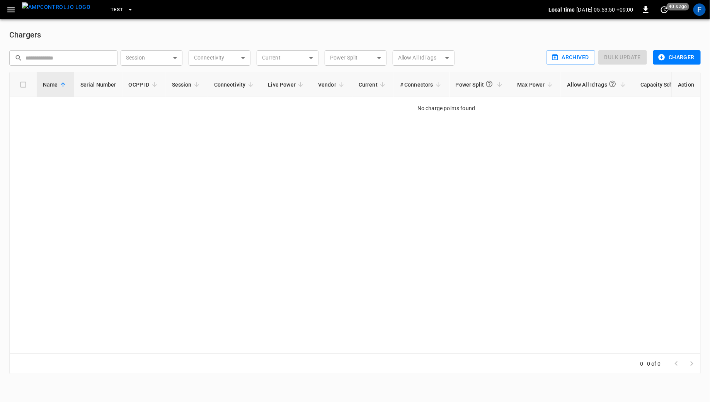
click at [38, 10] on img "menu" at bounding box center [56, 7] width 68 height 10
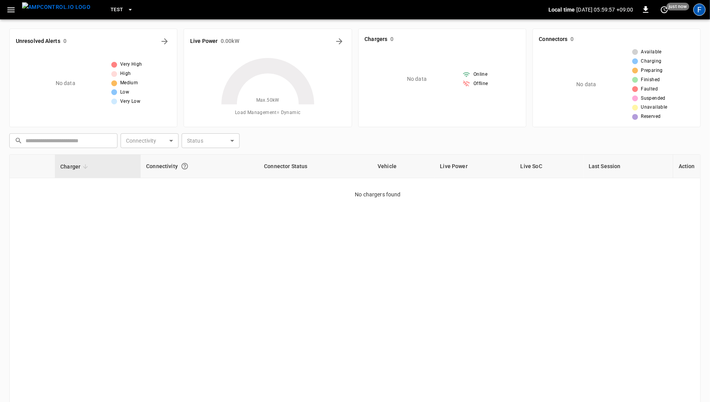
click at [700, 12] on div "F" at bounding box center [699, 9] width 12 height 12
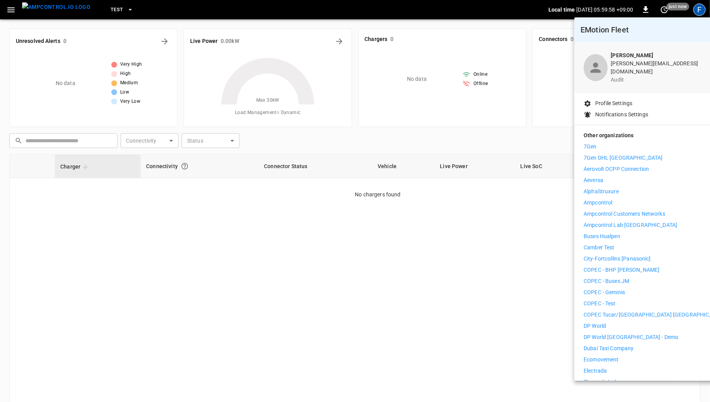
scroll to position [10, 0]
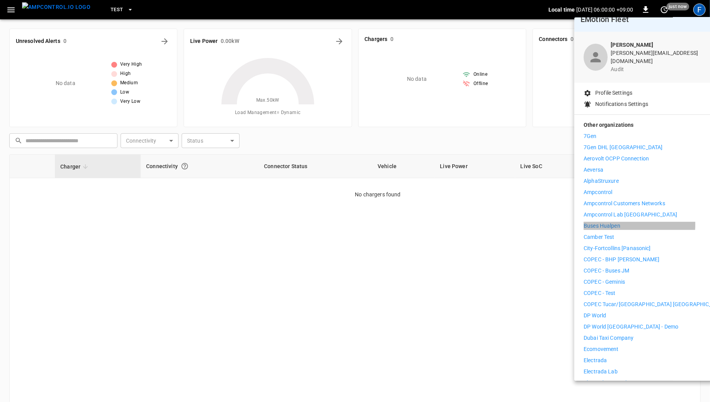
click at [620, 222] on li "Buses Hualpen" at bounding box center [655, 226] width 142 height 8
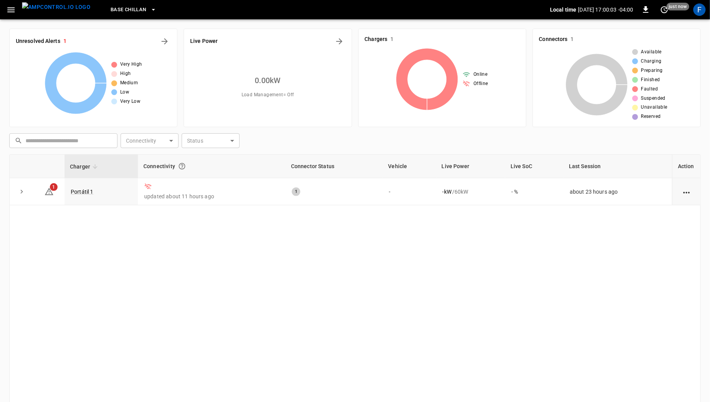
click at [111, 11] on span "Base Chillan" at bounding box center [129, 9] width 36 height 9
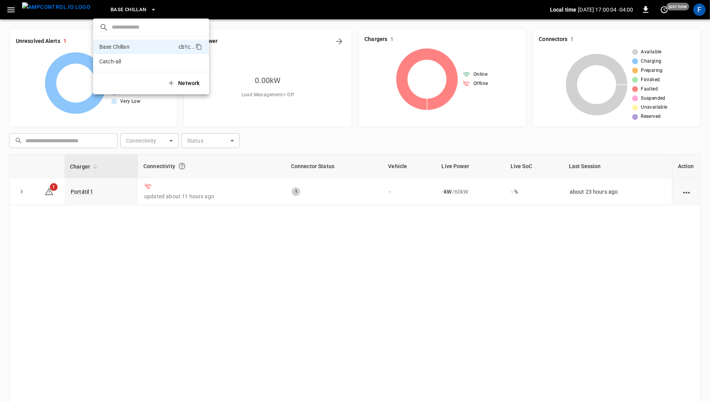
click at [107, 11] on div at bounding box center [355, 201] width 710 height 402
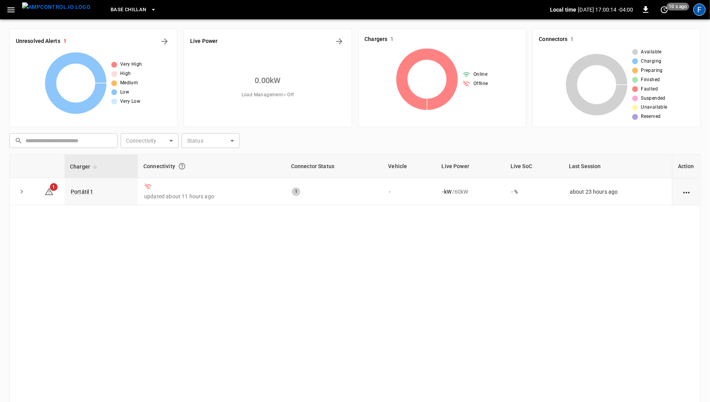
click at [699, 8] on div "F" at bounding box center [699, 9] width 12 height 12
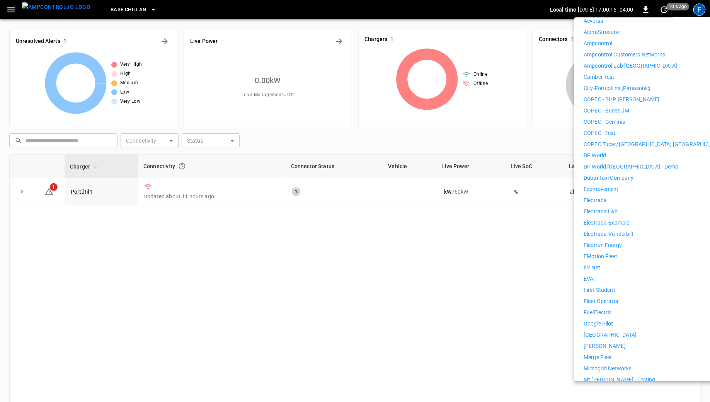
scroll to position [167, 0]
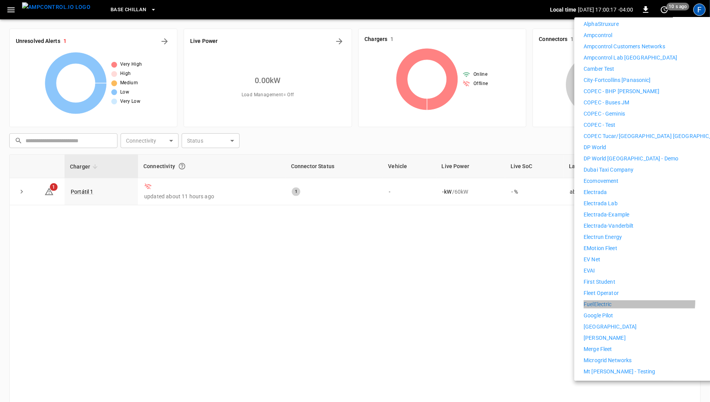
click at [620, 300] on li "FuelElectric" at bounding box center [655, 304] width 142 height 8
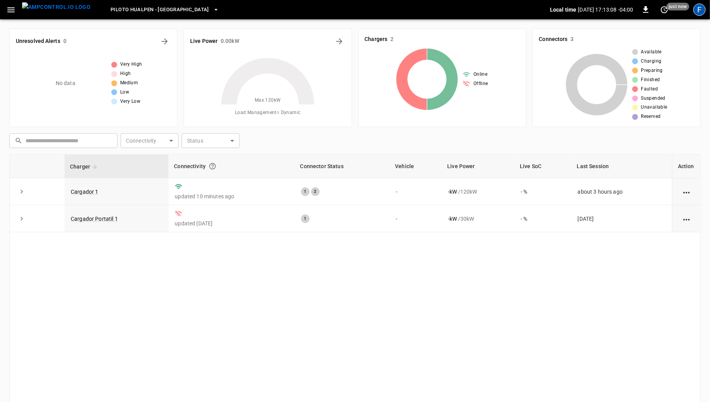
click at [698, 12] on div "F" at bounding box center [699, 9] width 12 height 12
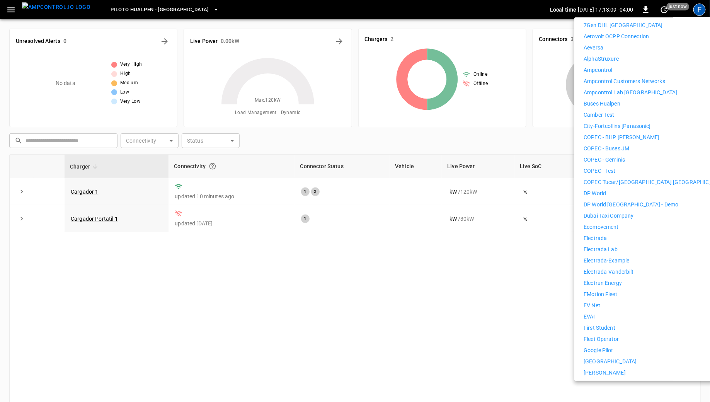
scroll to position [397, 0]
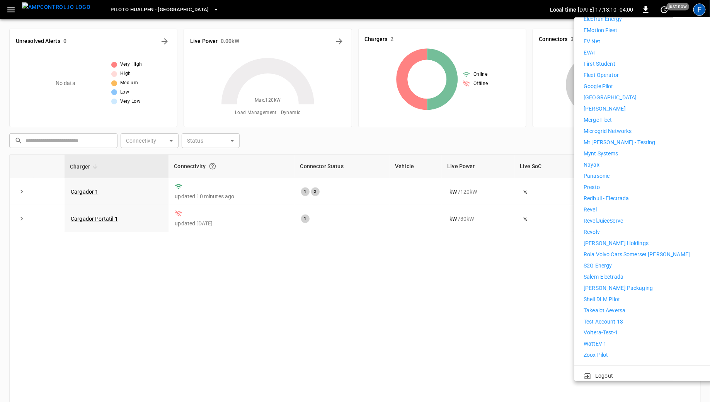
click at [597, 345] on div "7Gen 7Gen DHL Calgary Aerovolt OCPP Connection Aeversa AlphaStruxure Ampcontrol…" at bounding box center [655, 52] width 142 height 613
click at [599, 341] on p "WattEV 1" at bounding box center [595, 344] width 23 height 8
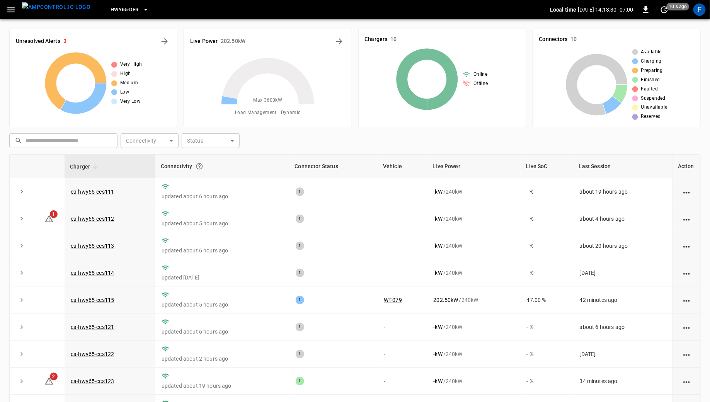
click at [114, 9] on span "HWY65-DER" at bounding box center [125, 9] width 28 height 9
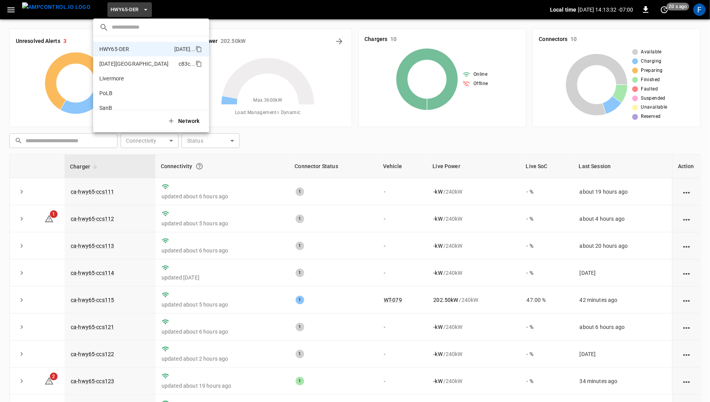
scroll to position [12, 0]
click at [131, 49] on p "HWY65" at bounding box center [137, 50] width 77 height 8
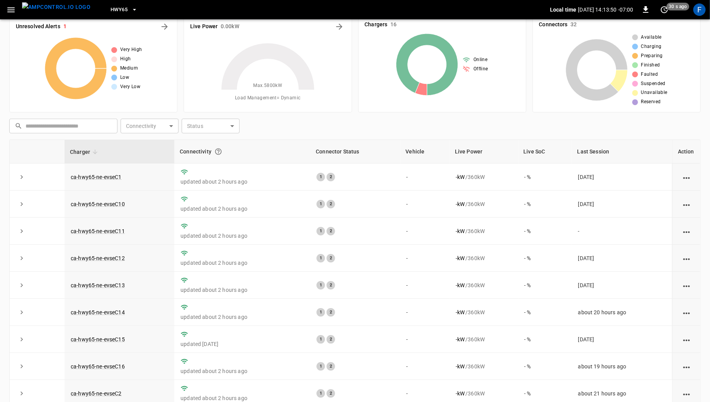
scroll to position [0, 0]
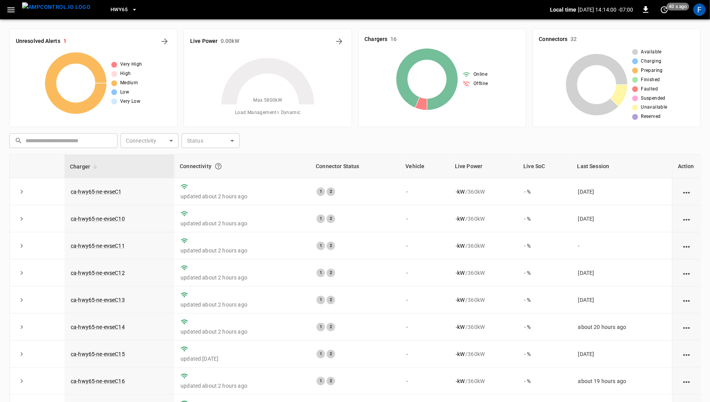
click at [111, 13] on span "HWY65" at bounding box center [119, 9] width 17 height 9
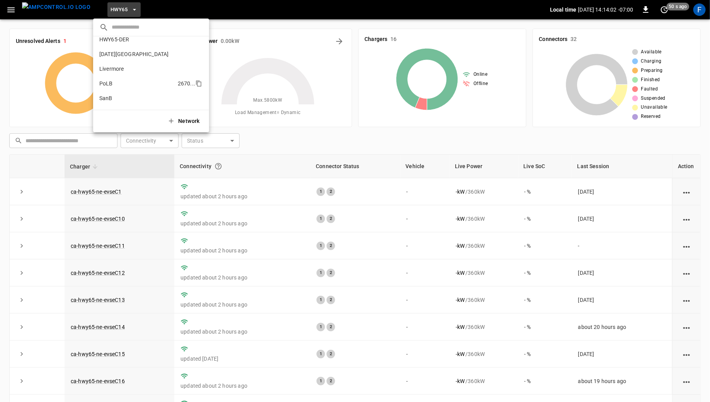
scroll to position [38, 0]
click at [143, 94] on p "SanB" at bounding box center [136, 97] width 75 height 8
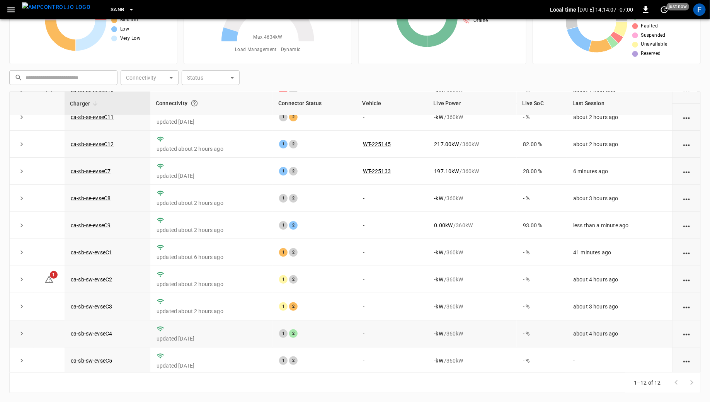
scroll to position [0, 0]
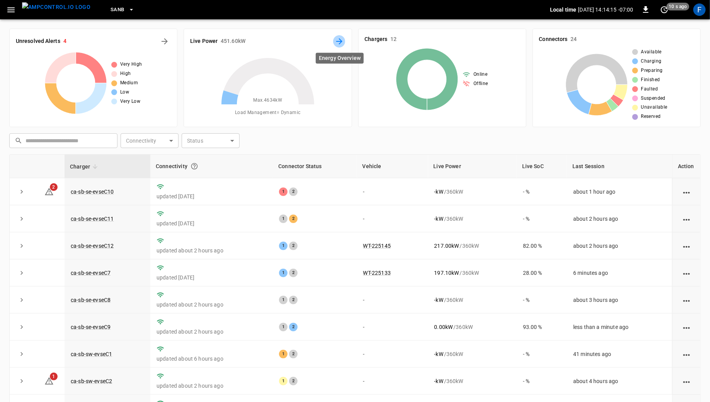
click at [336, 39] on icon "Energy Overview" at bounding box center [339, 41] width 9 height 9
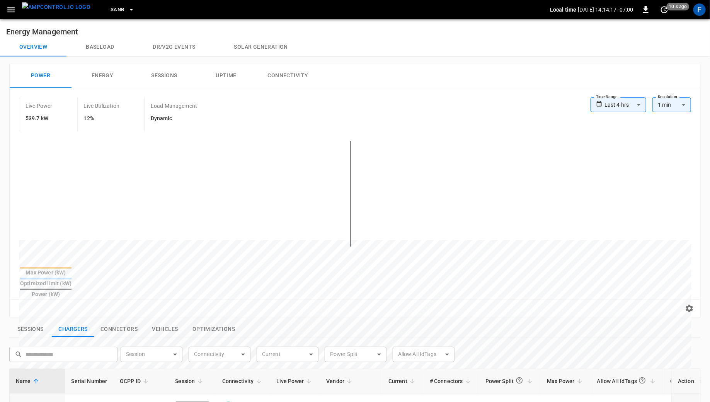
click at [642, 102] on body "**********" at bounding box center [355, 338] width 710 height 677
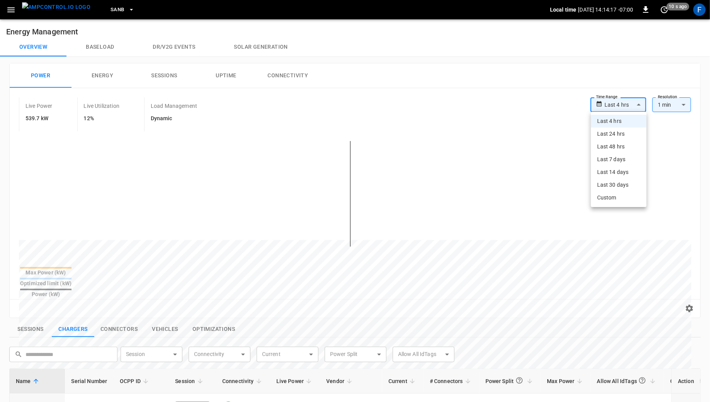
click at [617, 192] on li "Custom" at bounding box center [619, 197] width 56 height 13
type input "******"
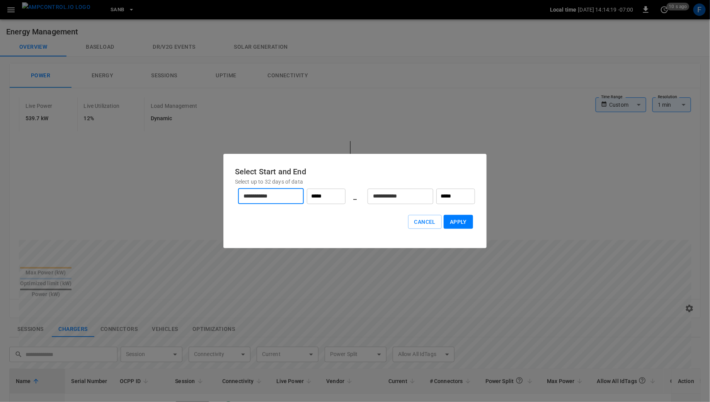
click at [260, 188] on input "**********" at bounding box center [266, 196] width 57 height 20
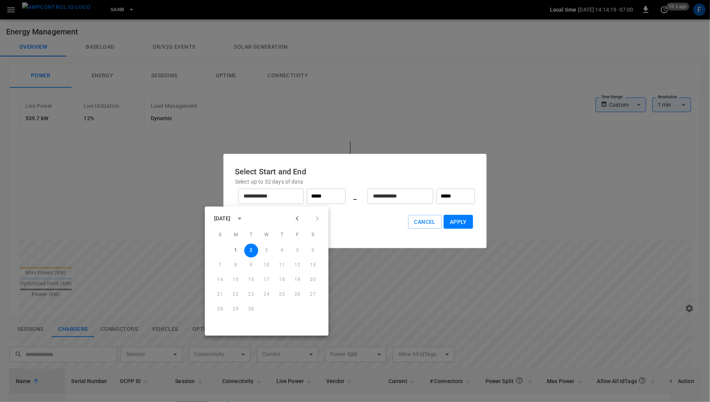
click at [300, 218] on icon "Previous month" at bounding box center [297, 218] width 9 height 9
click at [295, 248] on button "1" at bounding box center [298, 251] width 14 height 14
type input "*********"
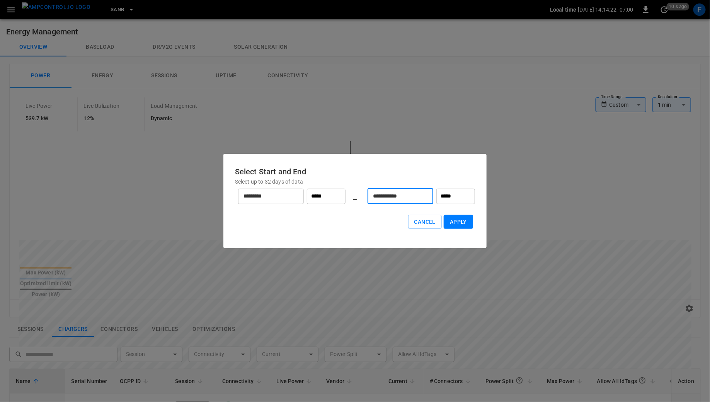
click at [377, 200] on input "**********" at bounding box center [396, 196] width 57 height 20
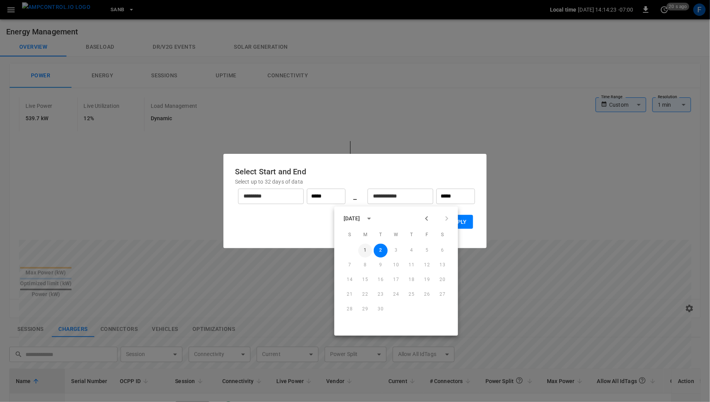
click at [368, 250] on button "1" at bounding box center [365, 251] width 14 height 14
type input "**********"
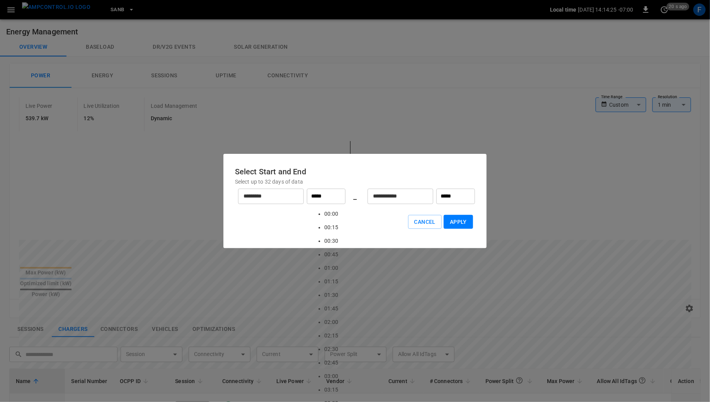
click at [325, 196] on input "*****" at bounding box center [326, 196] width 39 height 15
click at [327, 211] on li "00:00" at bounding box center [331, 215] width 14 height 14
type input "*****"
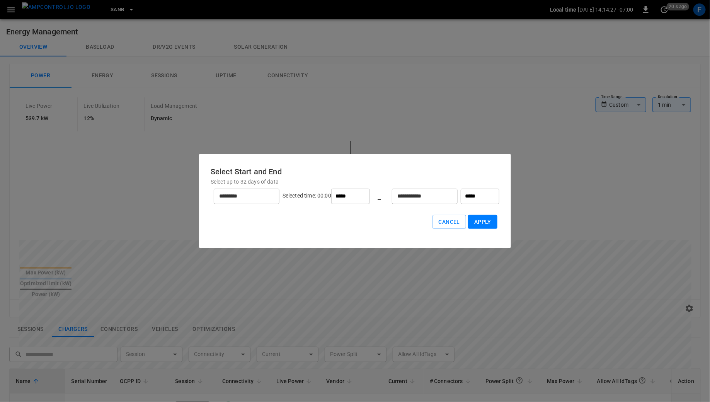
click at [470, 194] on input "*****" at bounding box center [480, 196] width 39 height 15
click at [458, 213] on li "00:00" at bounding box center [461, 215] width 14 height 14
type input "*****"
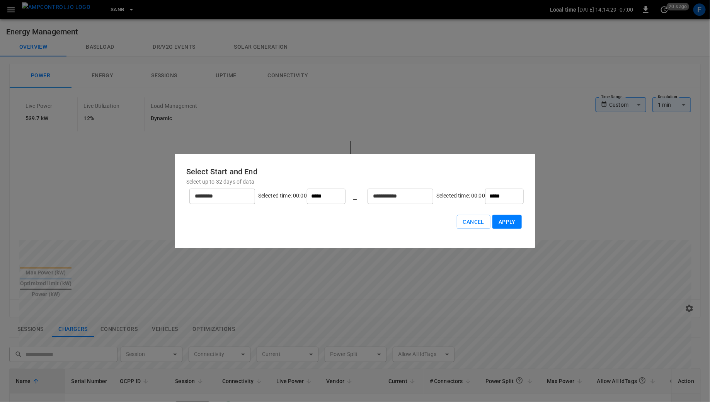
click at [492, 218] on button "Apply" at bounding box center [506, 222] width 29 height 14
type input "**"
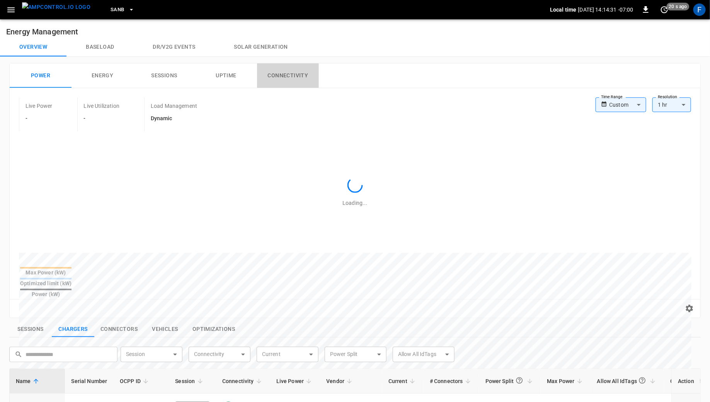
click at [284, 79] on button "Connectivity" at bounding box center [288, 75] width 62 height 25
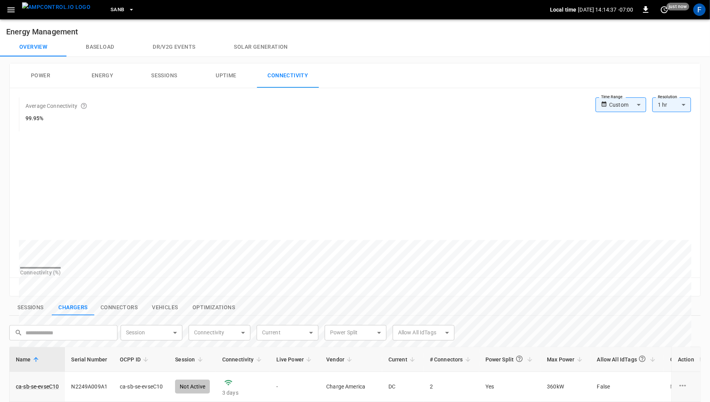
click at [73, 12] on img "menu" at bounding box center [56, 7] width 68 height 10
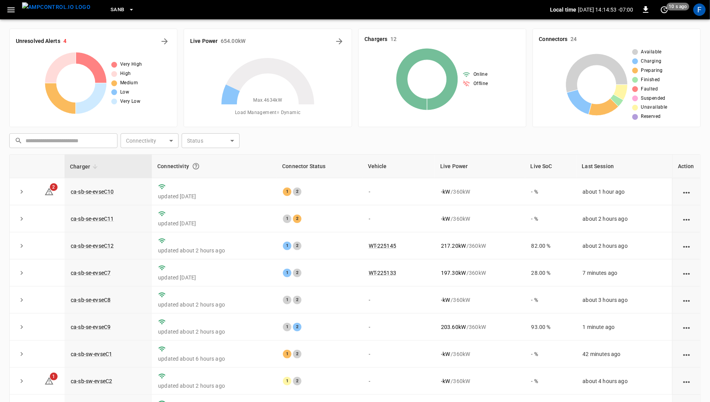
click at [111, 8] on span "SanB" at bounding box center [118, 9] width 14 height 9
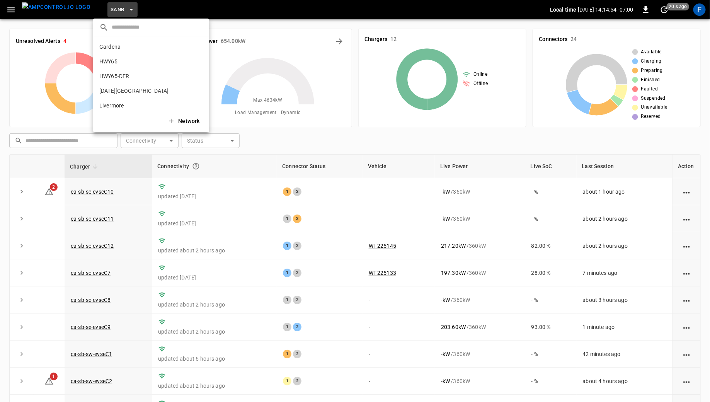
scroll to position [65, 0]
click at [116, 59] on p "PoLB" at bounding box center [136, 55] width 75 height 8
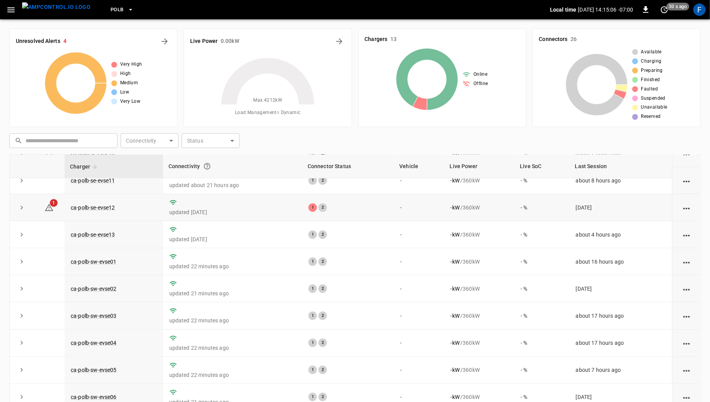
scroll to position [85, 0]
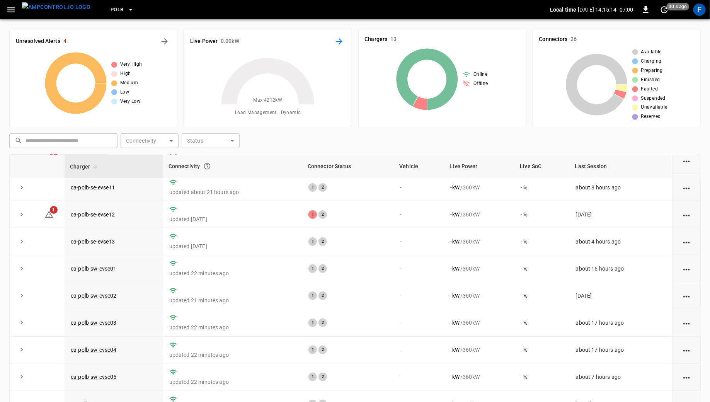
click at [333, 42] on button "Energy Overview" at bounding box center [339, 41] width 12 height 12
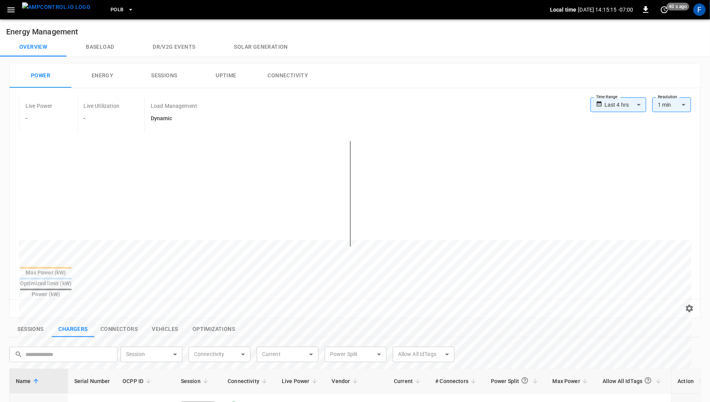
click at [296, 76] on button "Connectivity" at bounding box center [288, 75] width 62 height 25
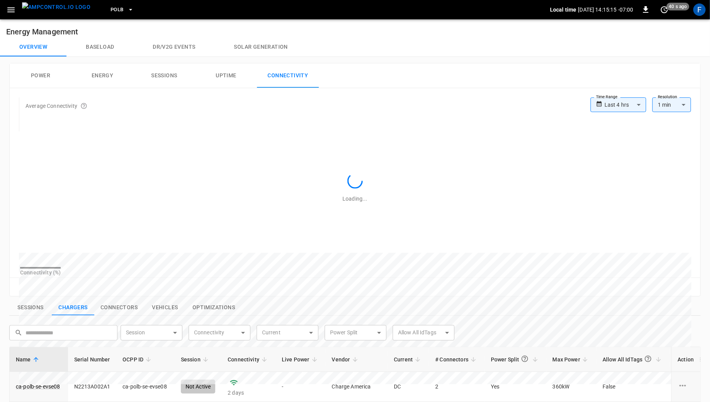
click at [615, 105] on body "**********" at bounding box center [355, 327] width 710 height 655
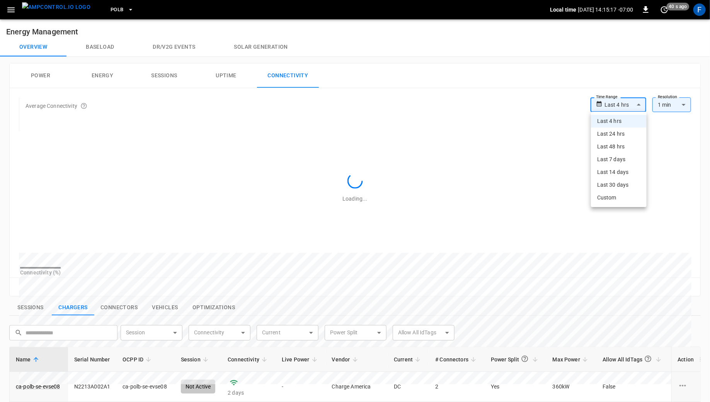
click at [612, 196] on li "Custom" at bounding box center [619, 197] width 56 height 13
type input "******"
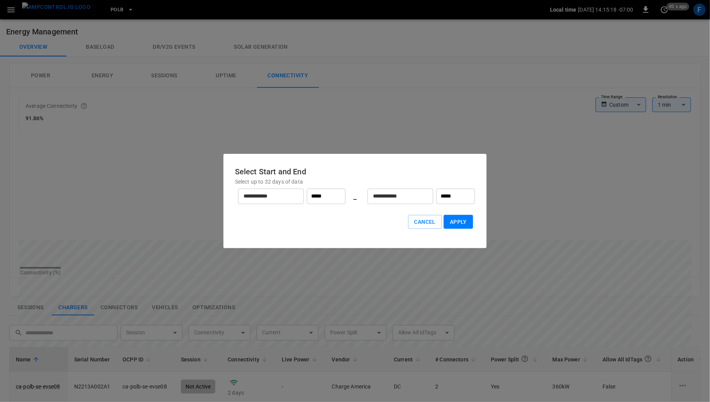
click at [288, 193] on input "**********" at bounding box center [266, 196] width 57 height 20
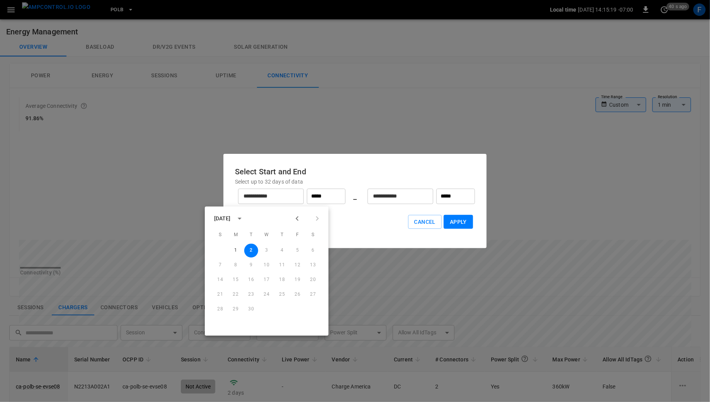
click at [296, 217] on icon "Previous month" at bounding box center [297, 218] width 9 height 9
click at [302, 248] on button "1" at bounding box center [298, 251] width 14 height 14
type input "*********"
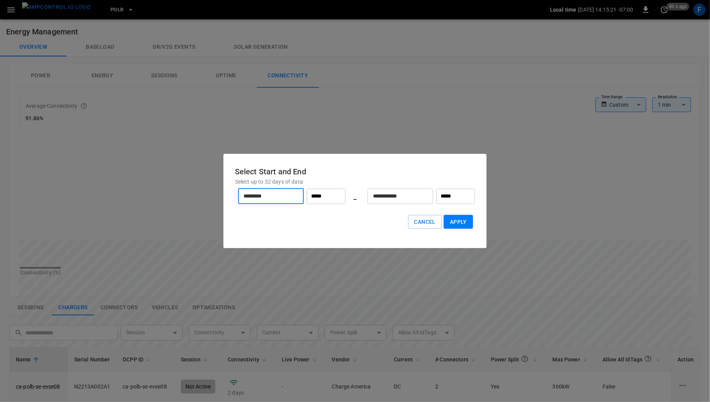
click at [378, 201] on input "**********" at bounding box center [396, 196] width 57 height 20
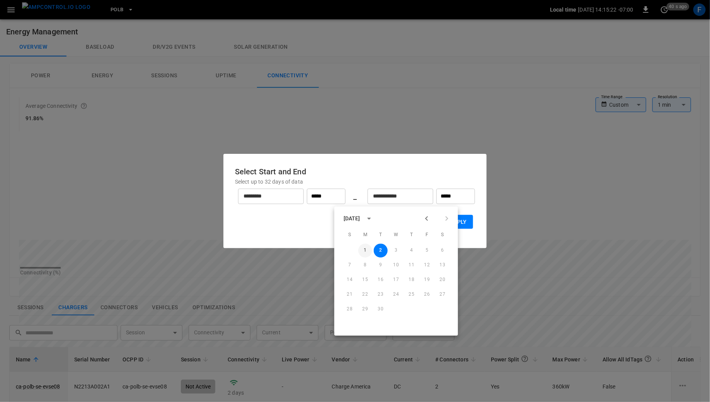
click at [366, 249] on button "1" at bounding box center [365, 251] width 14 height 14
type input "**********"
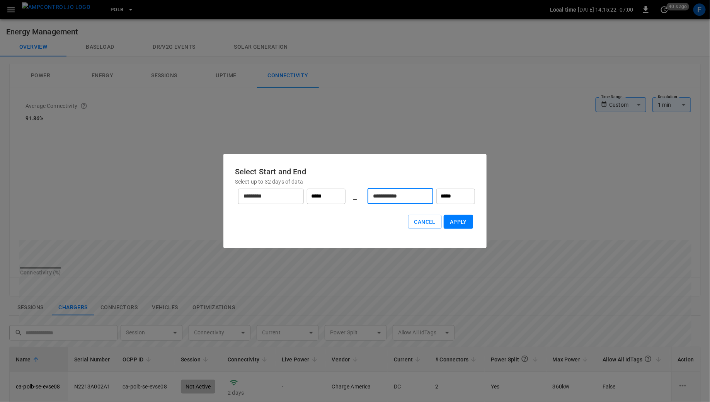
click at [341, 191] on input "*****" at bounding box center [326, 196] width 39 height 15
click at [333, 218] on li "00:00" at bounding box center [331, 215] width 14 height 14
type input "*****"
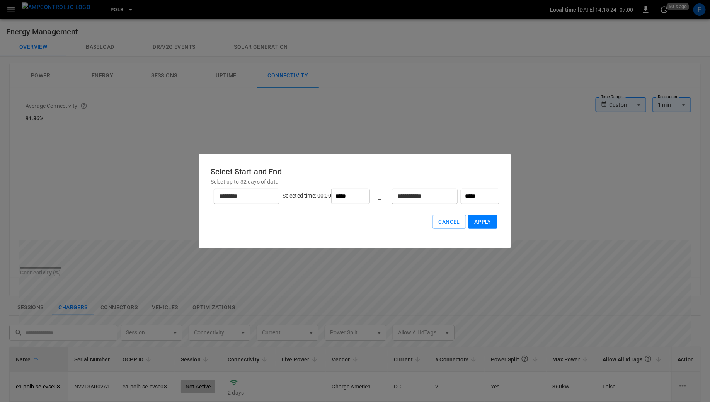
click at [462, 191] on input "*****" at bounding box center [480, 196] width 39 height 15
click at [456, 216] on li "00:00" at bounding box center [461, 215] width 14 height 14
type input "*****"
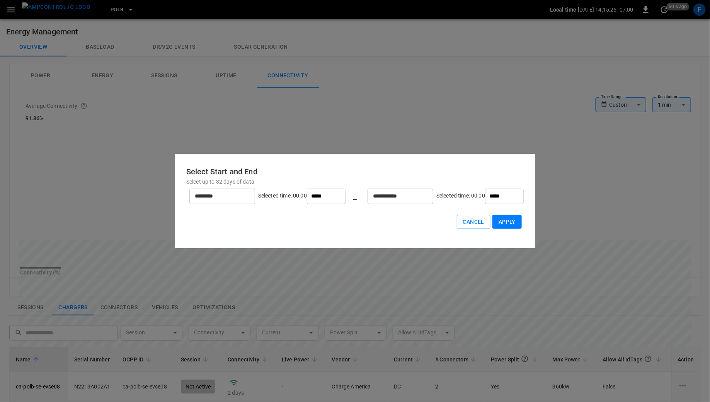
click at [492, 225] on button "Apply" at bounding box center [506, 222] width 29 height 14
type input "**"
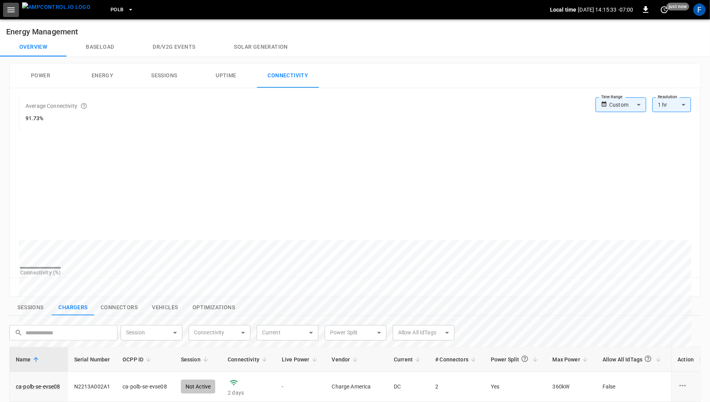
click at [8, 10] on icon "button" at bounding box center [11, 10] width 10 height 10
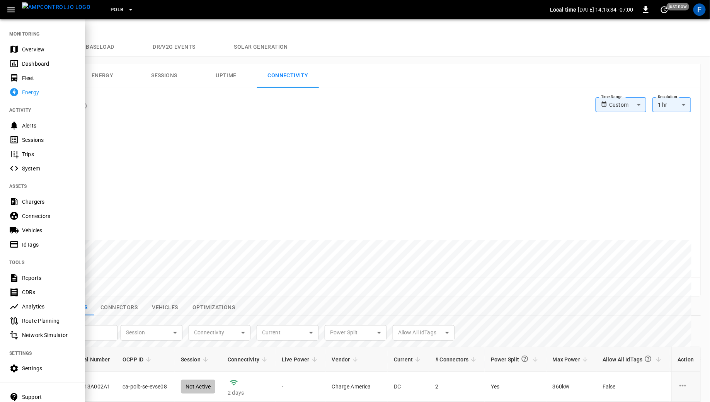
scroll to position [39, 0]
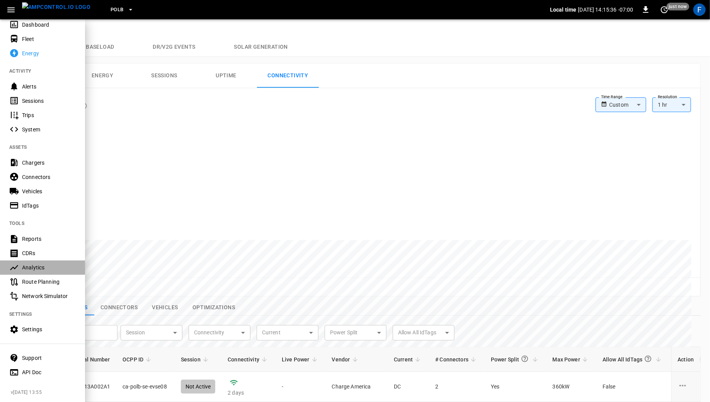
click at [39, 269] on div "Analytics" at bounding box center [49, 268] width 54 height 8
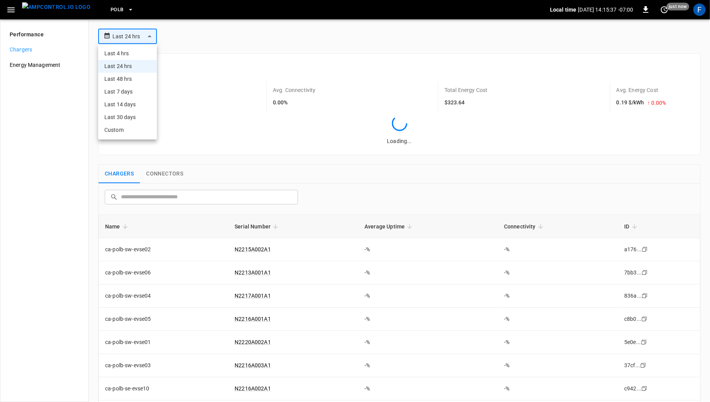
click at [134, 39] on body "**********" at bounding box center [355, 201] width 710 height 402
click at [130, 129] on li "Custom" at bounding box center [127, 130] width 59 height 13
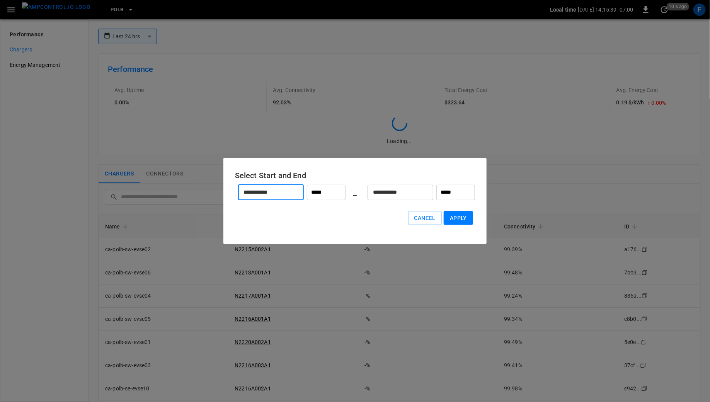
click at [284, 189] on input "**********" at bounding box center [266, 192] width 57 height 20
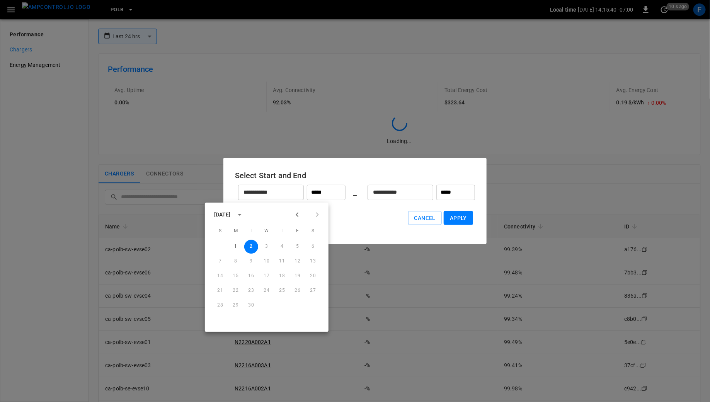
click at [292, 216] on button "Previous month" at bounding box center [297, 214] width 13 height 13
click at [302, 244] on button "1" at bounding box center [298, 247] width 14 height 14
type input "*********"
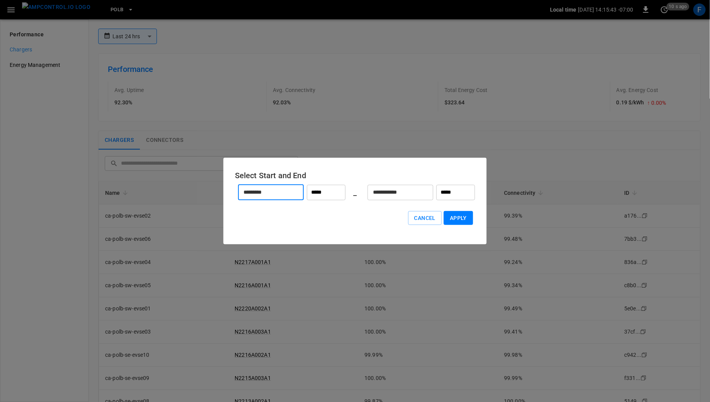
click at [317, 194] on input "*****" at bounding box center [326, 192] width 39 height 15
click at [330, 209] on li "00:00" at bounding box center [331, 211] width 14 height 14
type input "*****"
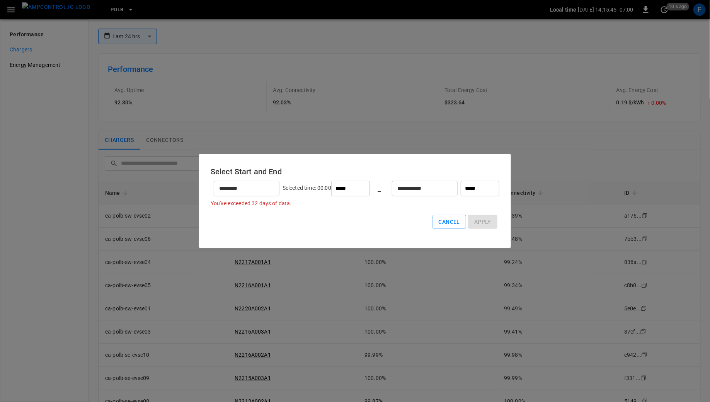
click at [397, 187] on input "**********" at bounding box center [420, 188] width 57 height 20
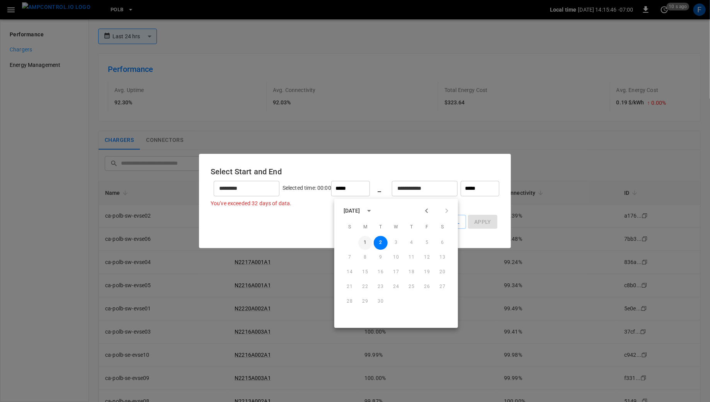
click at [367, 243] on button "1" at bounding box center [365, 243] width 14 height 14
type input "**********"
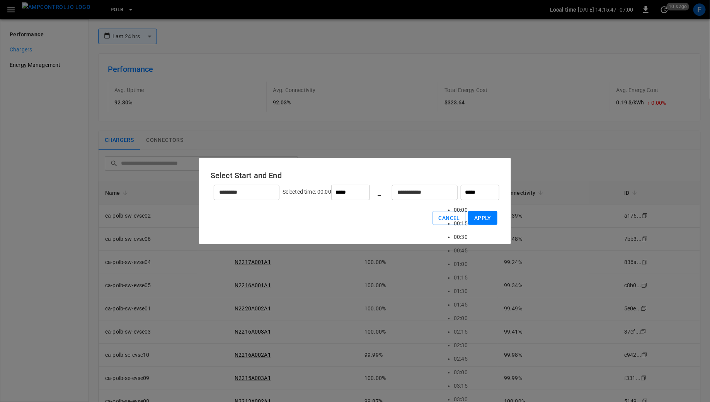
click at [461, 192] on input "*****" at bounding box center [480, 192] width 39 height 15
click at [455, 215] on li "00:00" at bounding box center [461, 211] width 14 height 14
type input "*****"
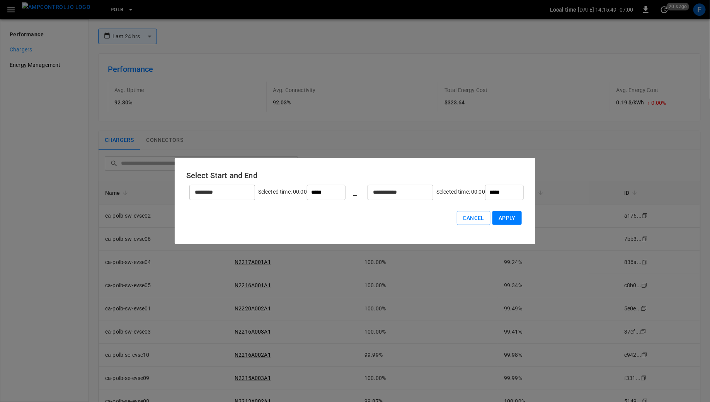
click at [492, 219] on button "Apply" at bounding box center [506, 218] width 29 height 14
type input "******"
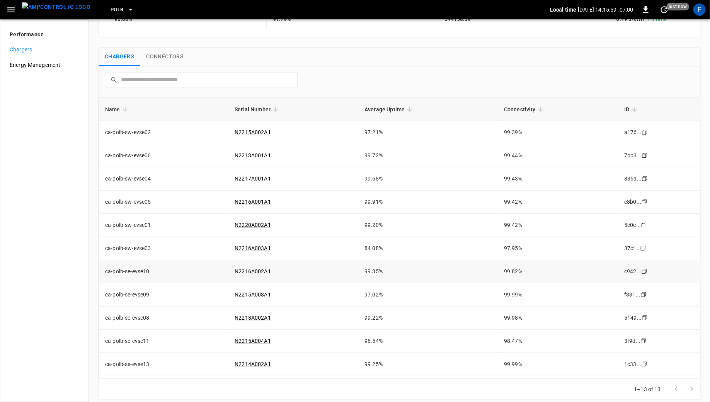
scroll to position [44, 0]
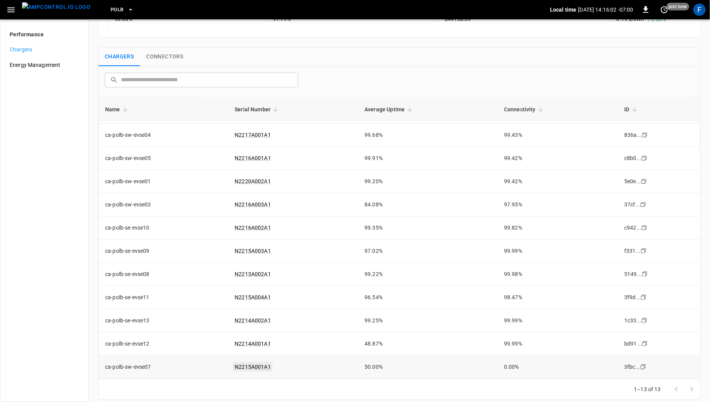
click at [267, 366] on link "N2215A001A1" at bounding box center [252, 366] width 39 height 9
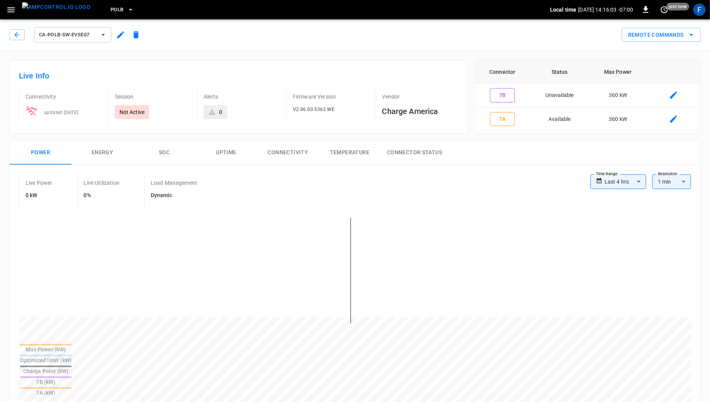
click at [290, 154] on button "Connectivity" at bounding box center [288, 152] width 62 height 25
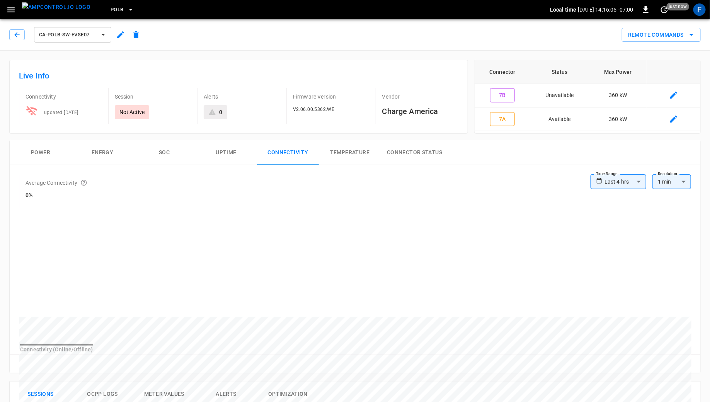
click at [625, 176] on body "**********" at bounding box center [355, 375] width 710 height 751
click at [611, 256] on li "Last 30 days" at bounding box center [619, 261] width 56 height 13
type input "**********"
type input "**"
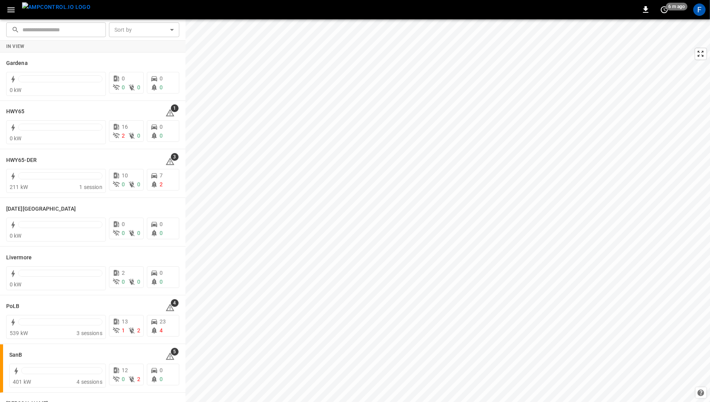
click at [7, 9] on icon "button" at bounding box center [11, 10] width 10 height 10
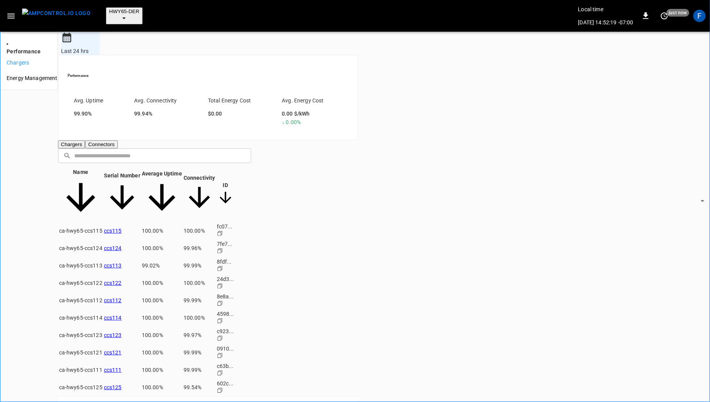
click at [139, 34] on body "**********" at bounding box center [355, 214] width 710 height 429
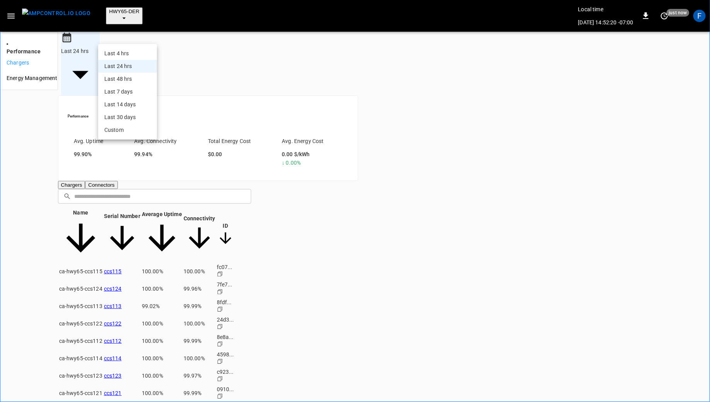
click at [129, 127] on li "Custom" at bounding box center [127, 130] width 59 height 13
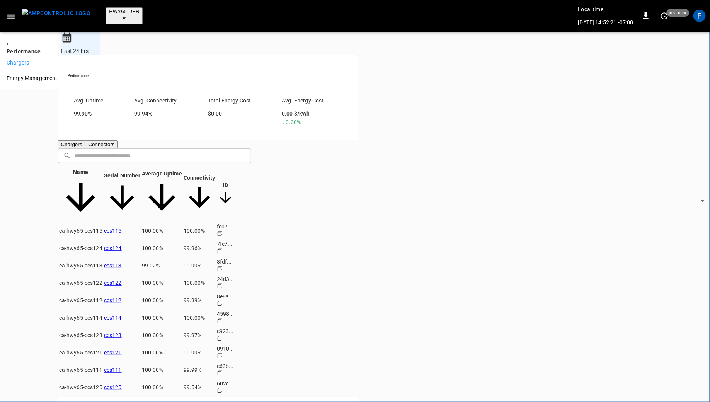
click at [217, 220] on icon "Previous month" at bounding box center [212, 224] width 9 height 9
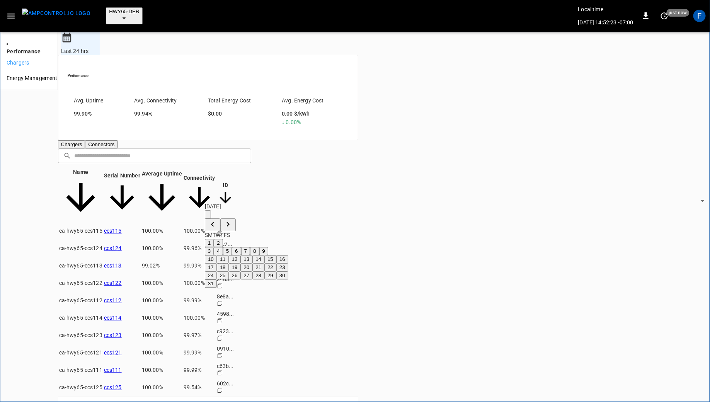
click at [214, 246] on button "1" at bounding box center [209, 243] width 9 height 8
type input "*********"
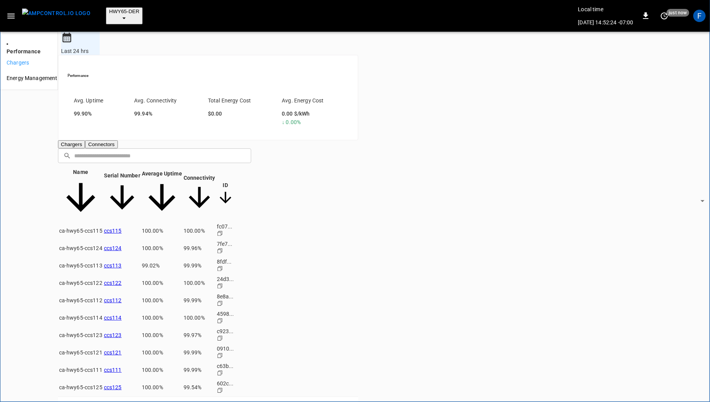
click at [325, 207] on li "00:00" at bounding box center [331, 211] width 14 height 14
type input "*****"
click at [343, 237] on button "1" at bounding box center [338, 239] width 9 height 8
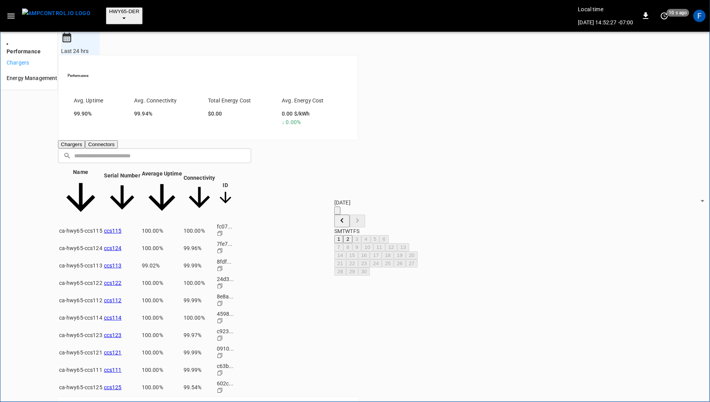
type input "**********"
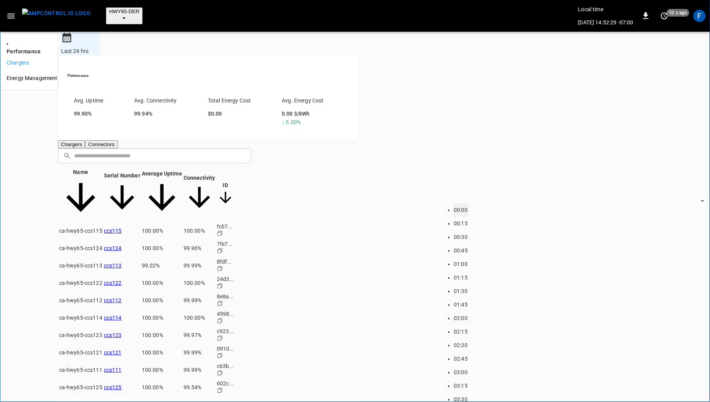
click at [455, 208] on li "00:00" at bounding box center [461, 211] width 14 height 14
type input "*****"
type input "******"
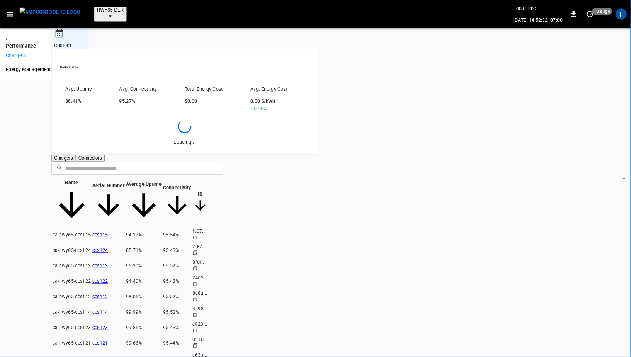
scroll to position [83, 0]
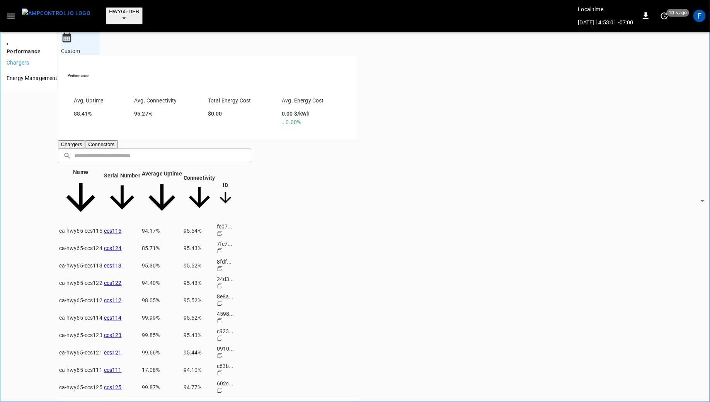
click at [97, 49] on div "Custom ****** ​ Performance Avg. Uptime 88.41% Avg. Connectivity 95.27% Total E…" at bounding box center [208, 230] width 300 height 397
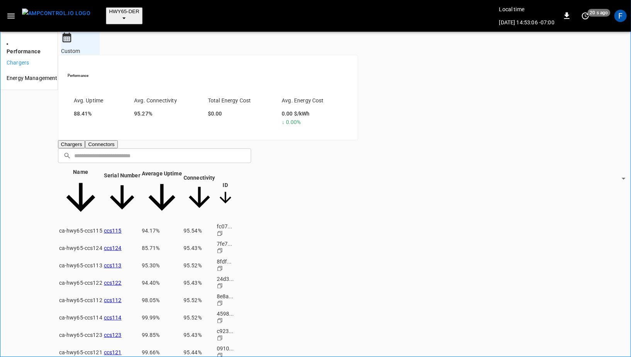
scroll to position [5, 0]
click at [127, 12] on button "HWY65-DER" at bounding box center [124, 15] width 37 height 17
click at [133, 61] on li "HWY65 26fb ..." at bounding box center [151, 81] width 116 height 41
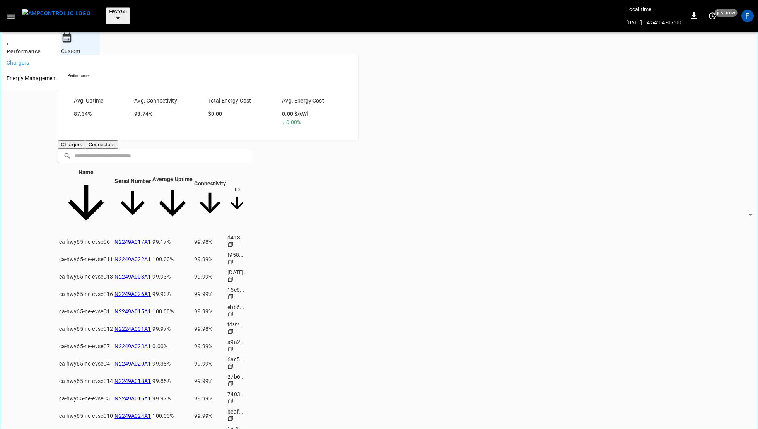
scroll to position [94, 0]
click at [114, 337] on td "ca-hwy65-ne-evseC7" at bounding box center [86, 345] width 55 height 17
click at [60, 13] on img "menu" at bounding box center [56, 14] width 68 height 10
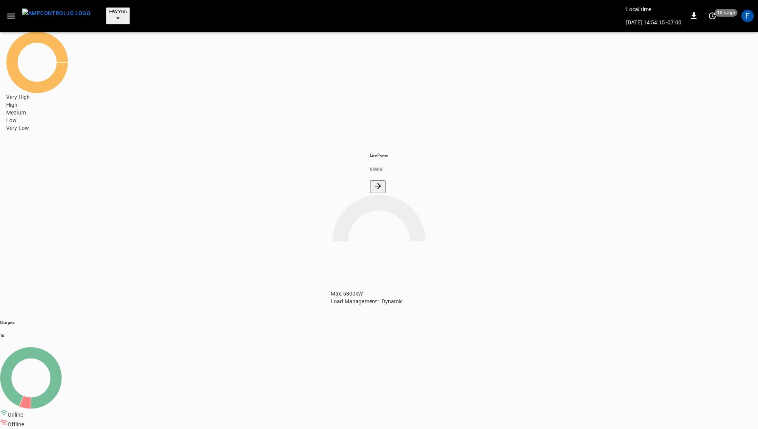
scroll to position [50, 0]
drag, startPoint x: 145, startPoint y: 329, endPoint x: 62, endPoint y: 329, distance: 82.7
copy tr "ca-hwy65-ne-evseC3"
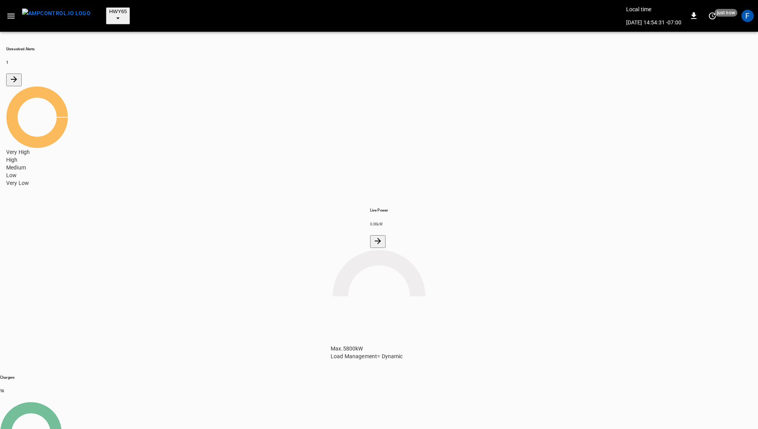
click at [11, 13] on icon "button" at bounding box center [11, 16] width 10 height 10
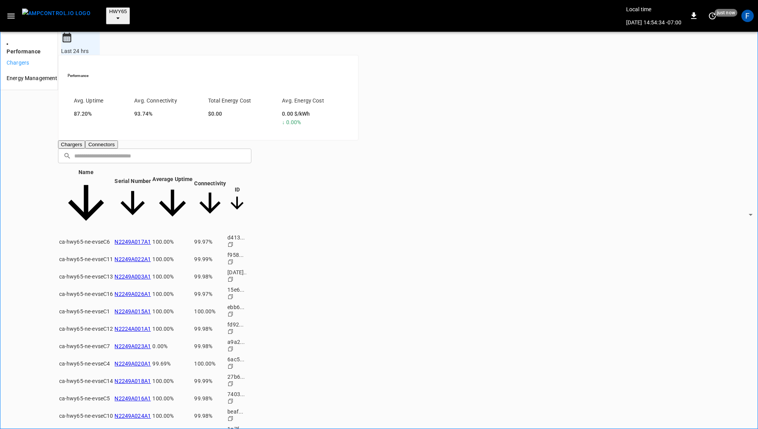
click at [109, 9] on span "HWY65" at bounding box center [118, 12] width 18 height 6
click at [123, 217] on li "SanB 5792 ..." at bounding box center [151, 237] width 116 height 41
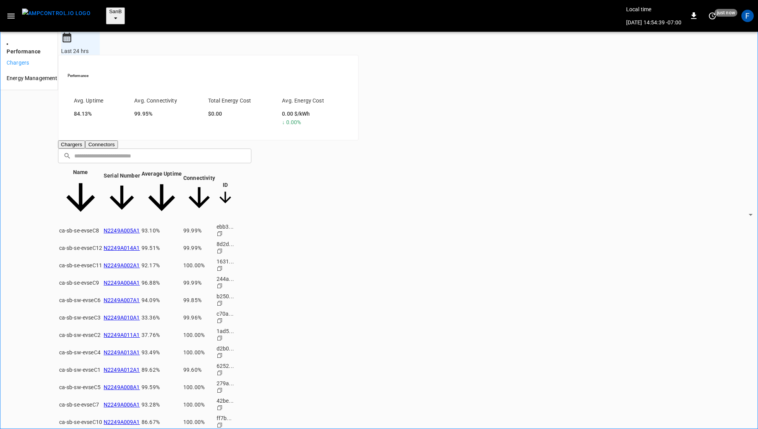
scroll to position [2, 0]
click at [148, 38] on body "**********" at bounding box center [379, 231] width 758 height 463
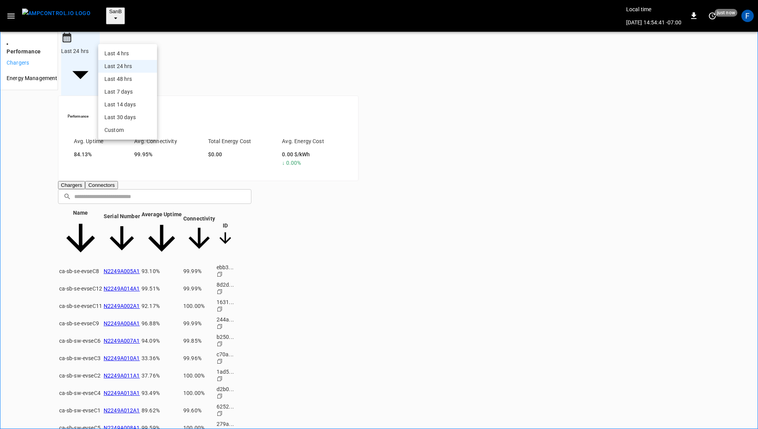
click at [139, 131] on li "Custom" at bounding box center [127, 130] width 59 height 13
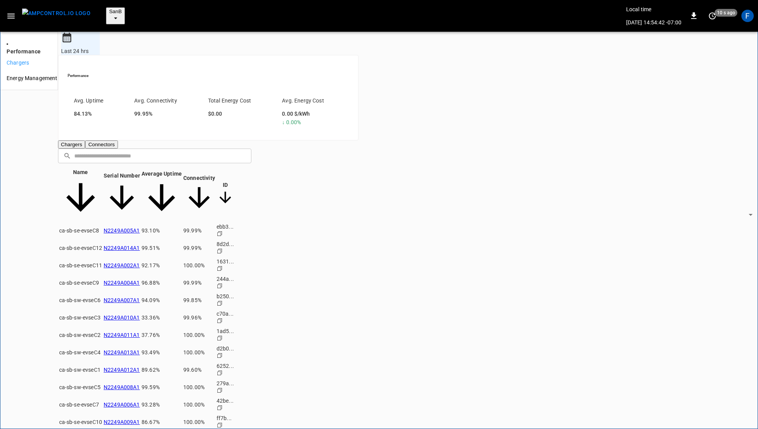
type input "******"
click at [113, 14] on icon "button" at bounding box center [116, 18] width 8 height 8
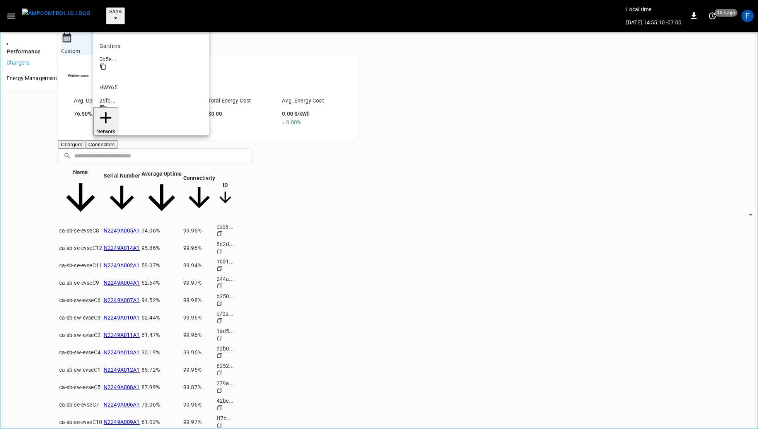
scroll to position [65, 0]
click at [123, 184] on p "PoLB" at bounding box center [151, 188] width 104 height 8
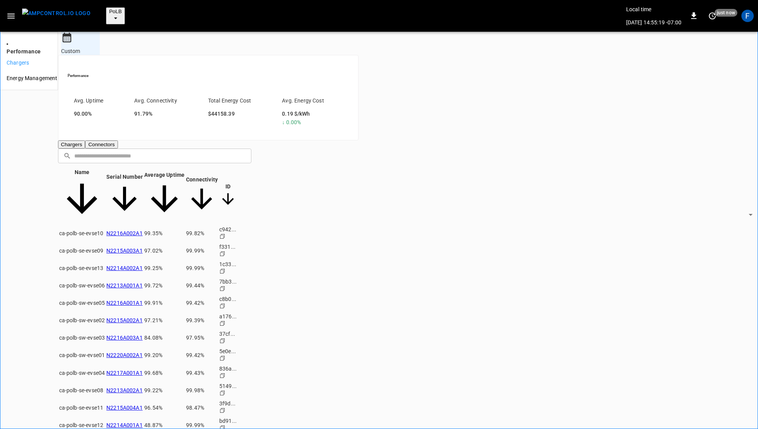
scroll to position [24, 0]
